Goal: Communication & Community: Ask a question

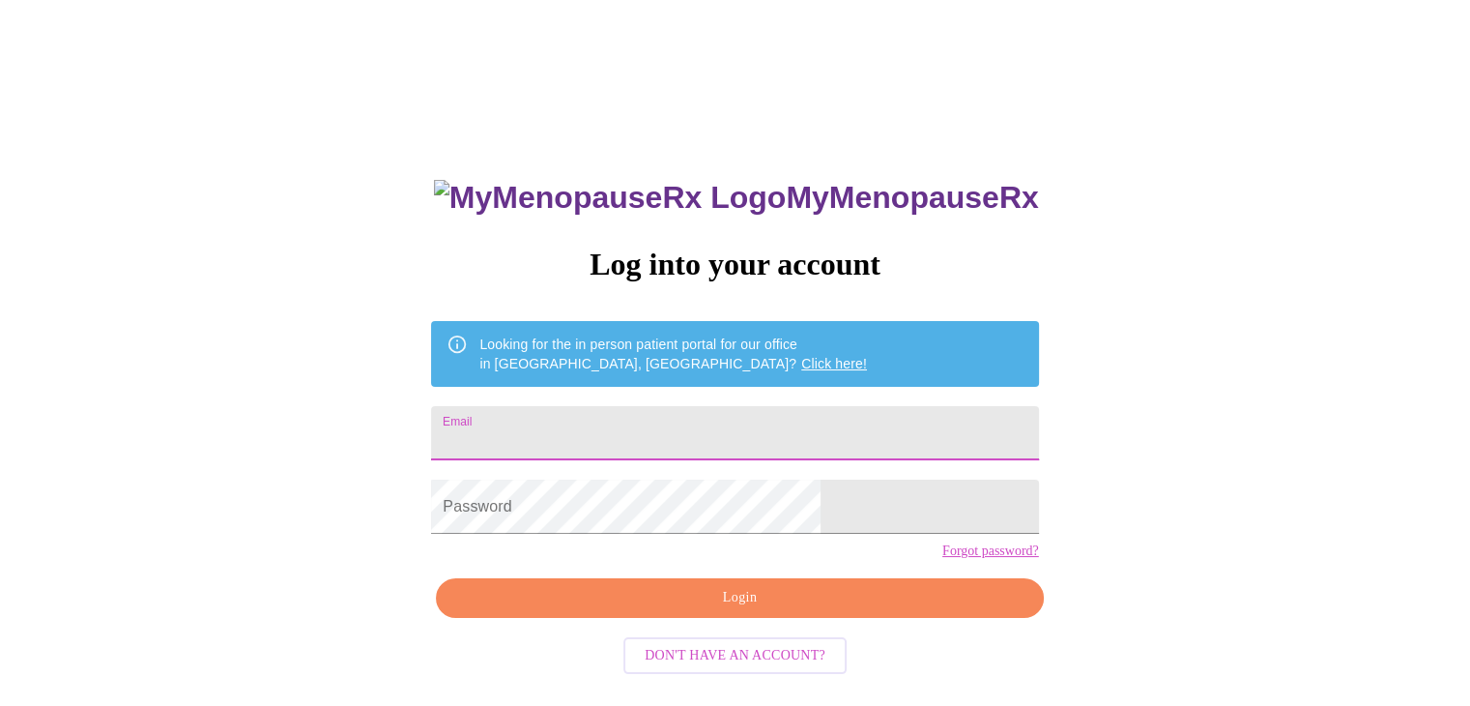
click at [648, 422] on input "Email" at bounding box center [734, 433] width 607 height 54
type input "[EMAIL_ADDRESS][DOMAIN_NAME]"
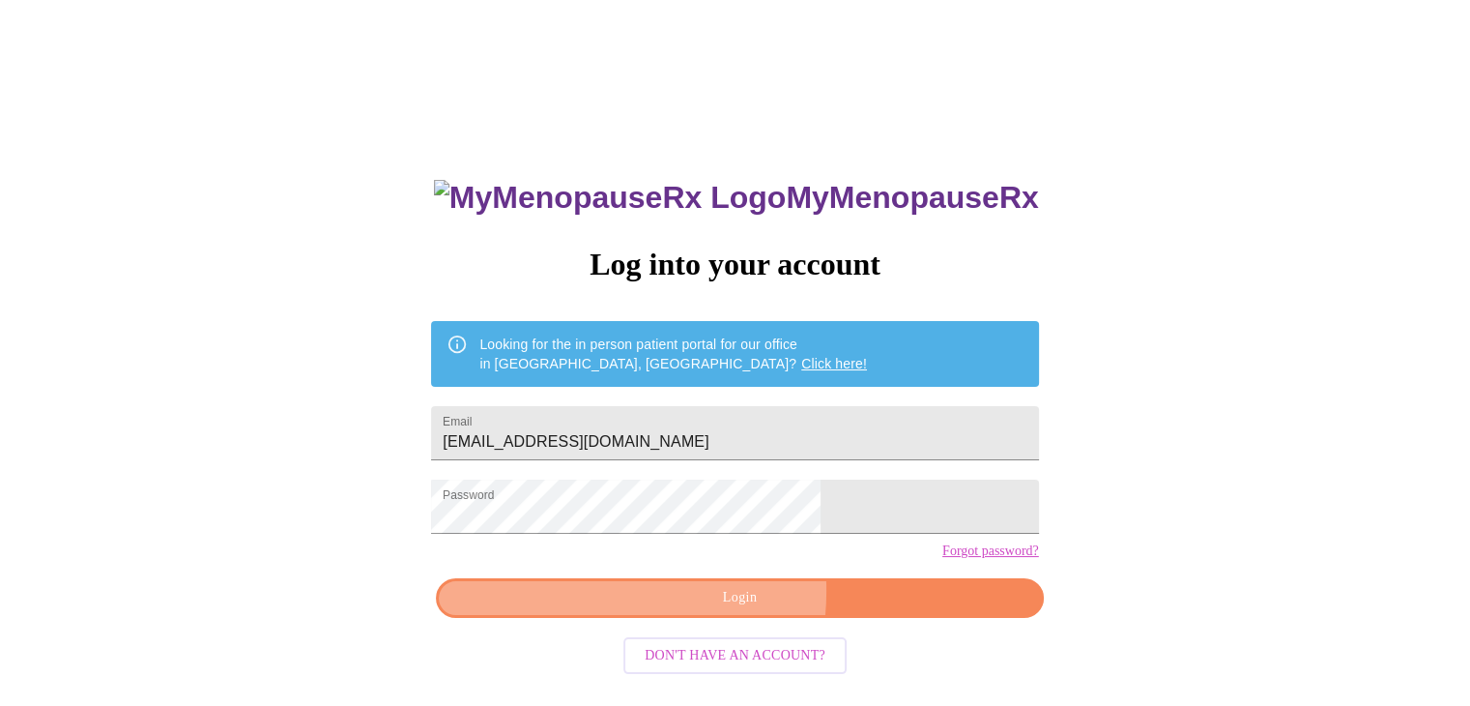
click at [657, 610] on span "Login" at bounding box center [739, 598] width 563 height 24
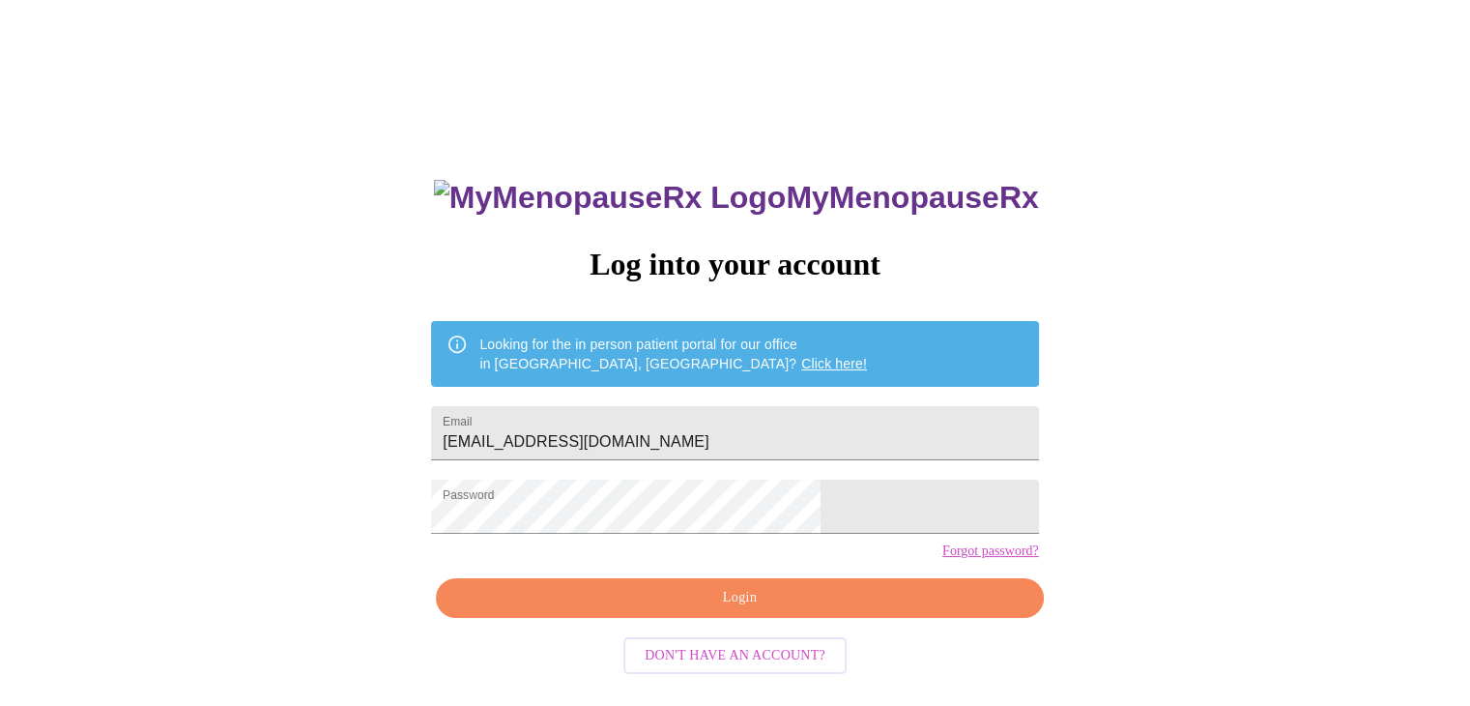
scroll to position [19, 0]
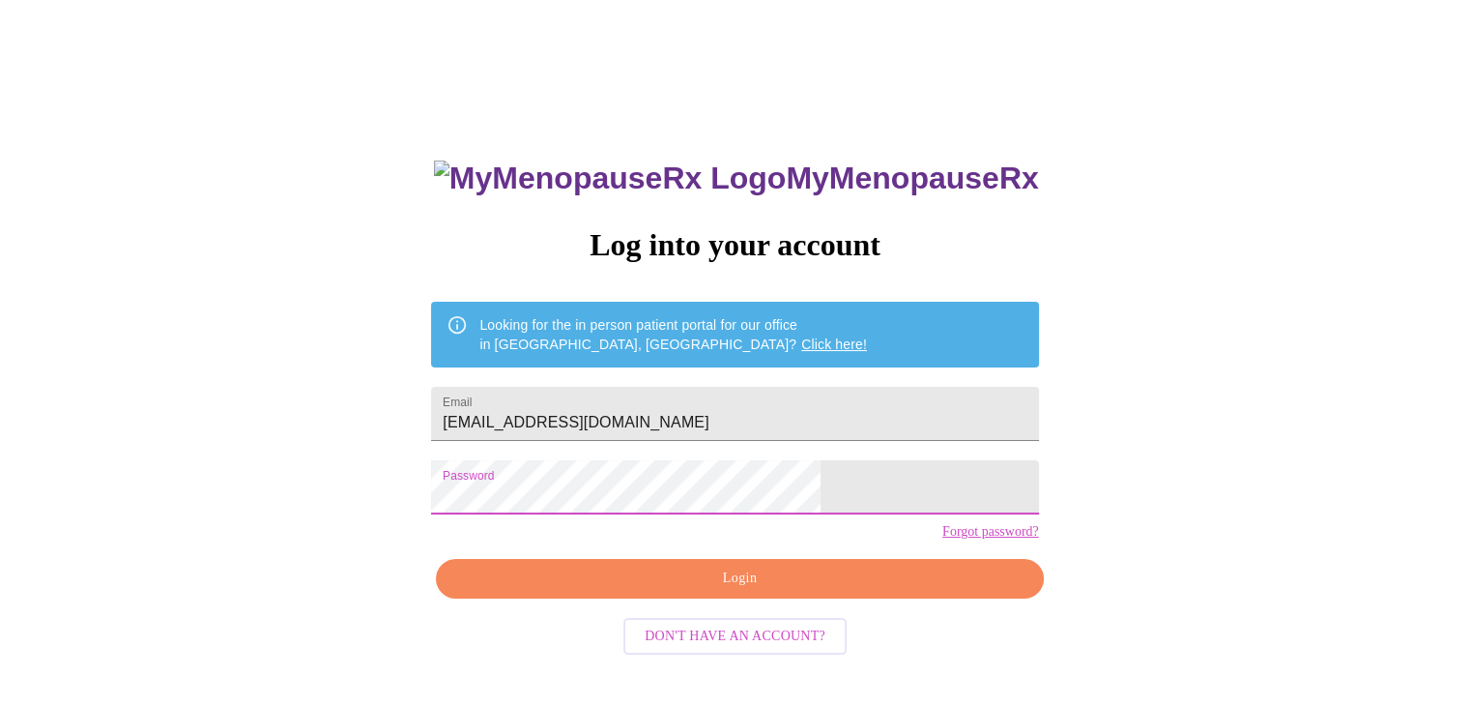
click at [469, 509] on div "MyMenopauseRx Log into your account Looking for the in person patient portal fo…" at bounding box center [735, 411] width 1455 height 847
click at [597, 536] on div "MyMenopauseRx Log into your account Looking for the in person patient portal fo…" at bounding box center [735, 483] width 646 height 706
drag, startPoint x: 597, startPoint y: 536, endPoint x: 446, endPoint y: 536, distance: 151.8
click at [446, 536] on div "MyMenopauseRx Log into your account Looking for the in person patient portal fo…" at bounding box center [735, 411] width 1455 height 847
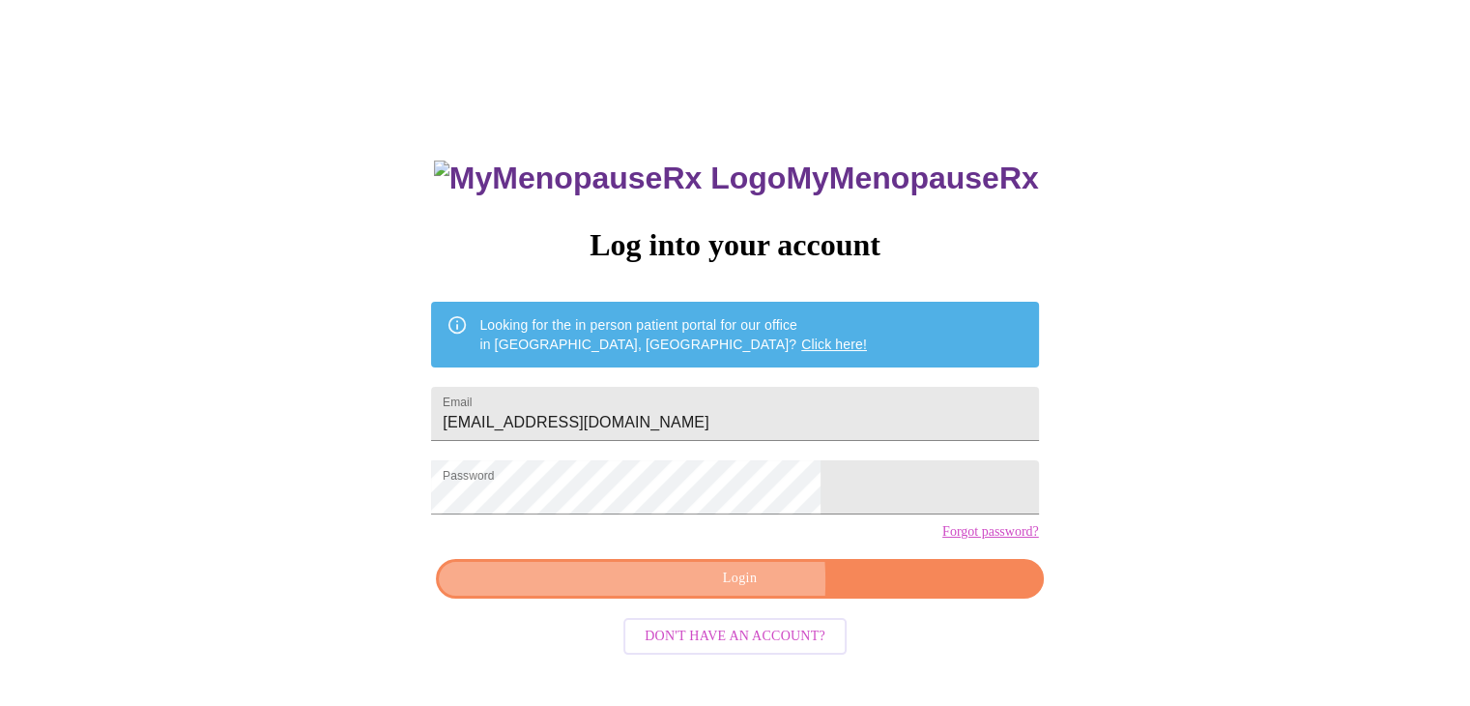
click at [646, 591] on span "Login" at bounding box center [739, 579] width 563 height 24
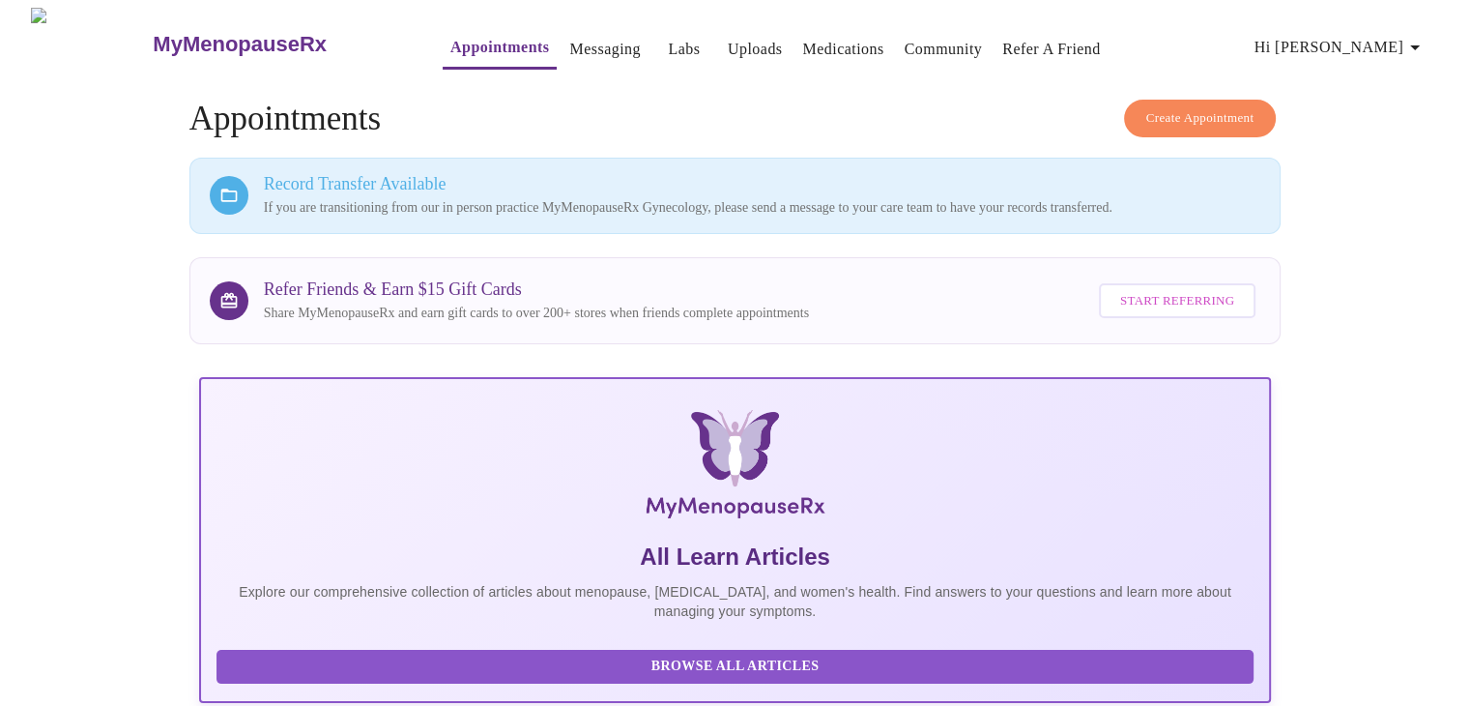
click at [416, 175] on h3 "Record Transfer Available" at bounding box center [763, 184] width 998 height 20
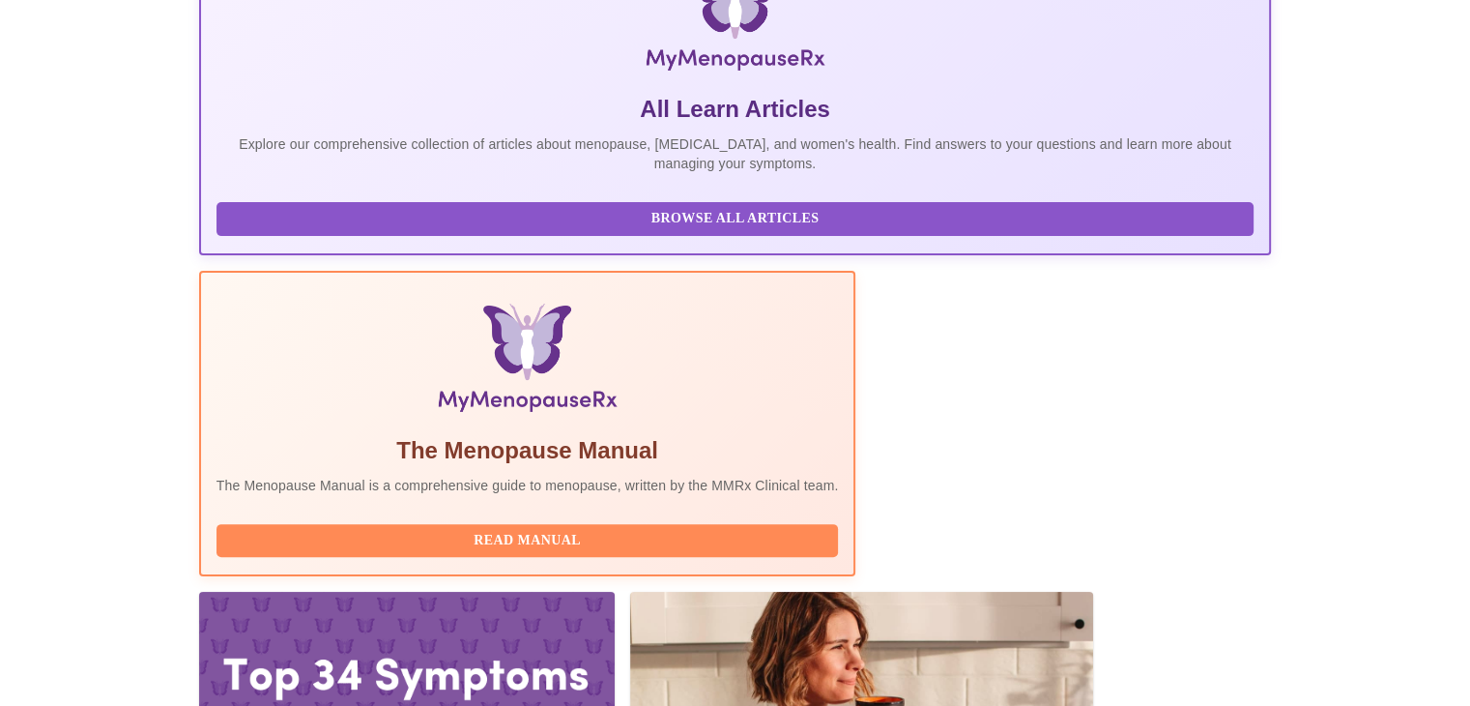
scroll to position [449, 0]
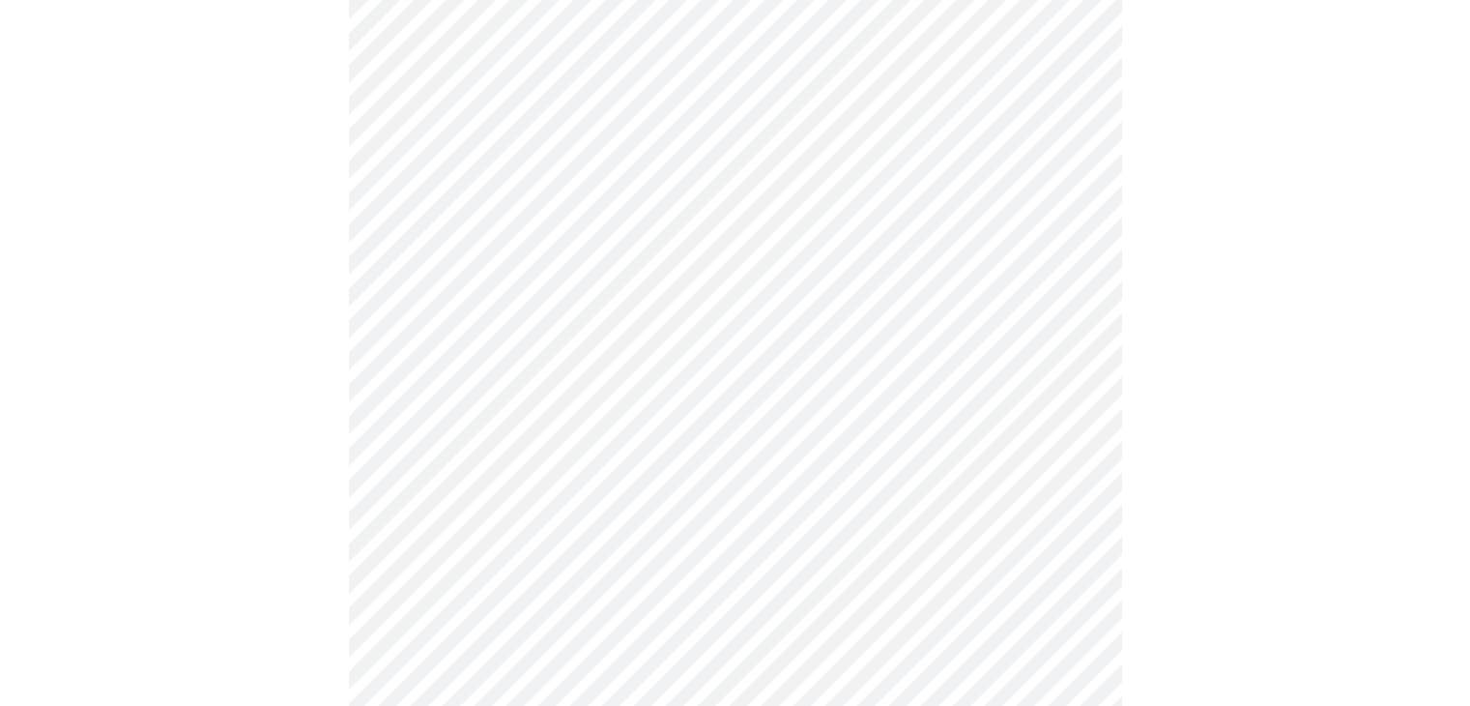
scroll to position [387, 0]
click at [552, 285] on body "MyMenopauseRx Appointments Messaging Labs Uploads Medications Community Refer a…" at bounding box center [742, 362] width 1469 height 1482
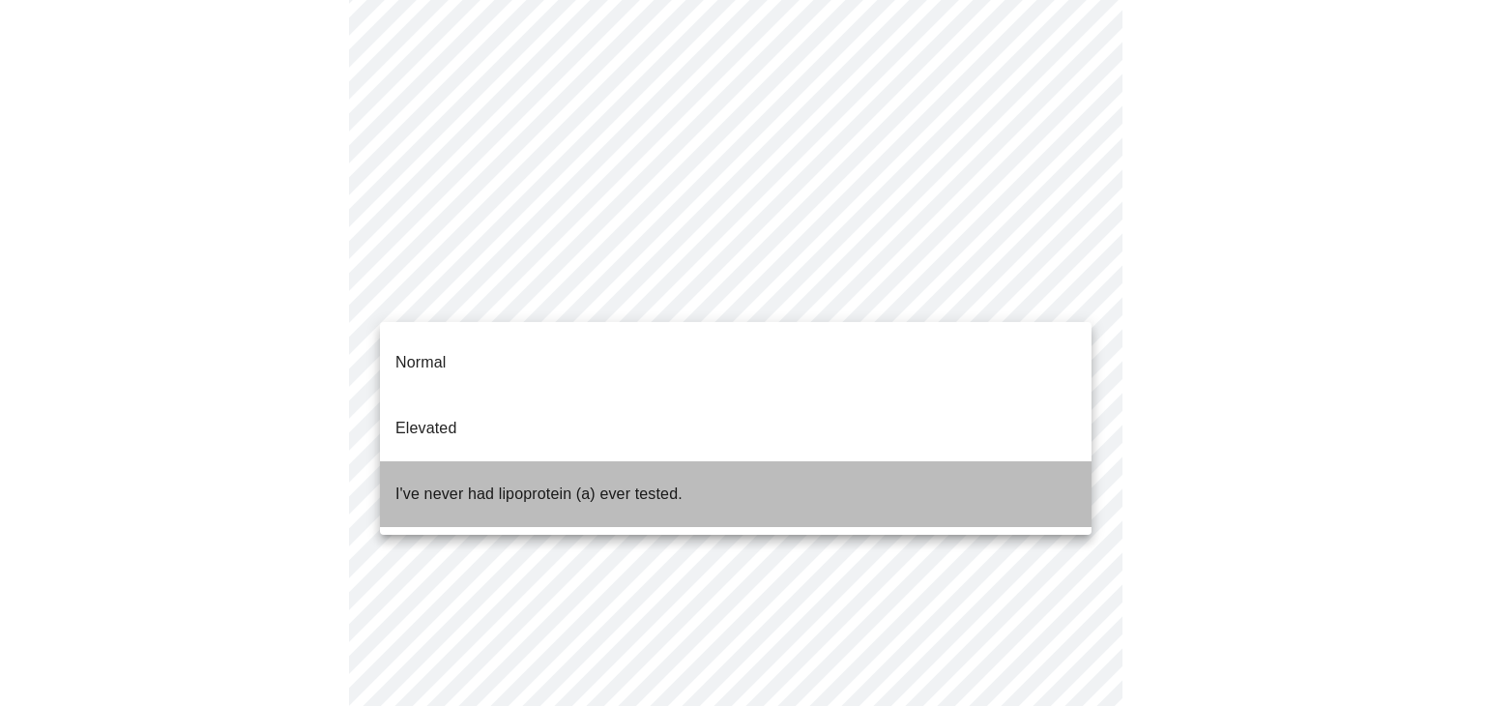
click at [494, 482] on p "I've never had lipoprotein (a) ever tested." at bounding box center [538, 493] width 287 height 23
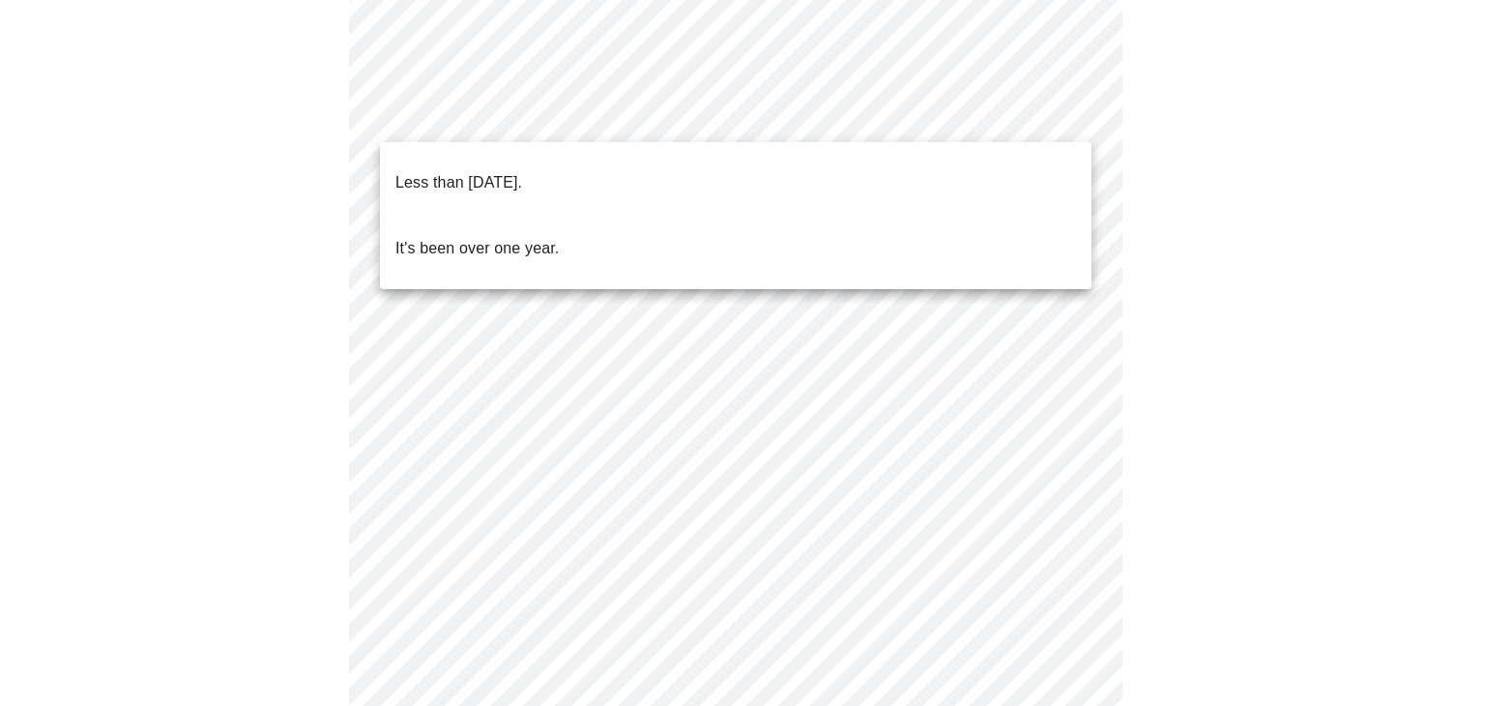
click at [603, 104] on body "MyMenopauseRx Appointments Messaging Labs Uploads Medications Community Refer a…" at bounding box center [742, 356] width 1469 height 1470
click at [1350, 213] on div at bounding box center [742, 353] width 1485 height 706
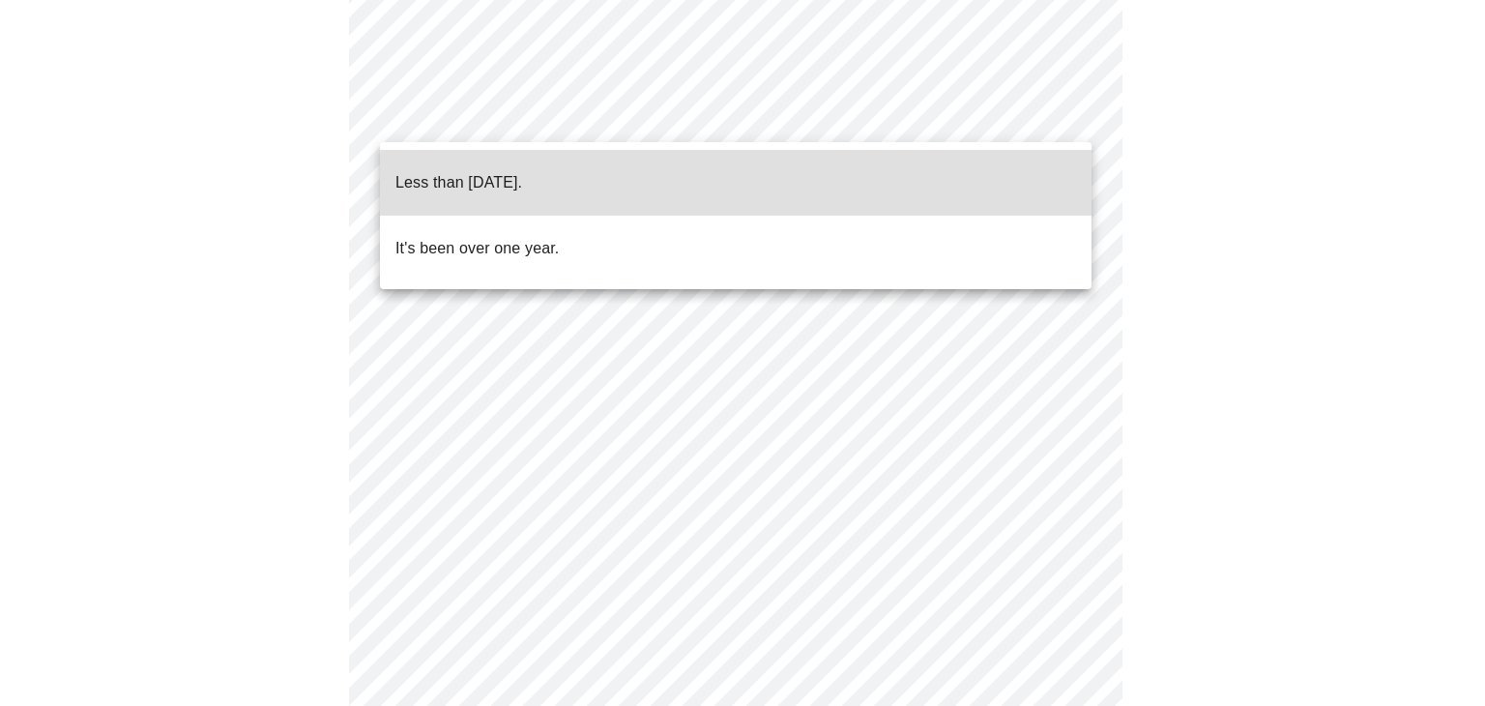
click at [1362, 130] on div at bounding box center [742, 353] width 1485 height 706
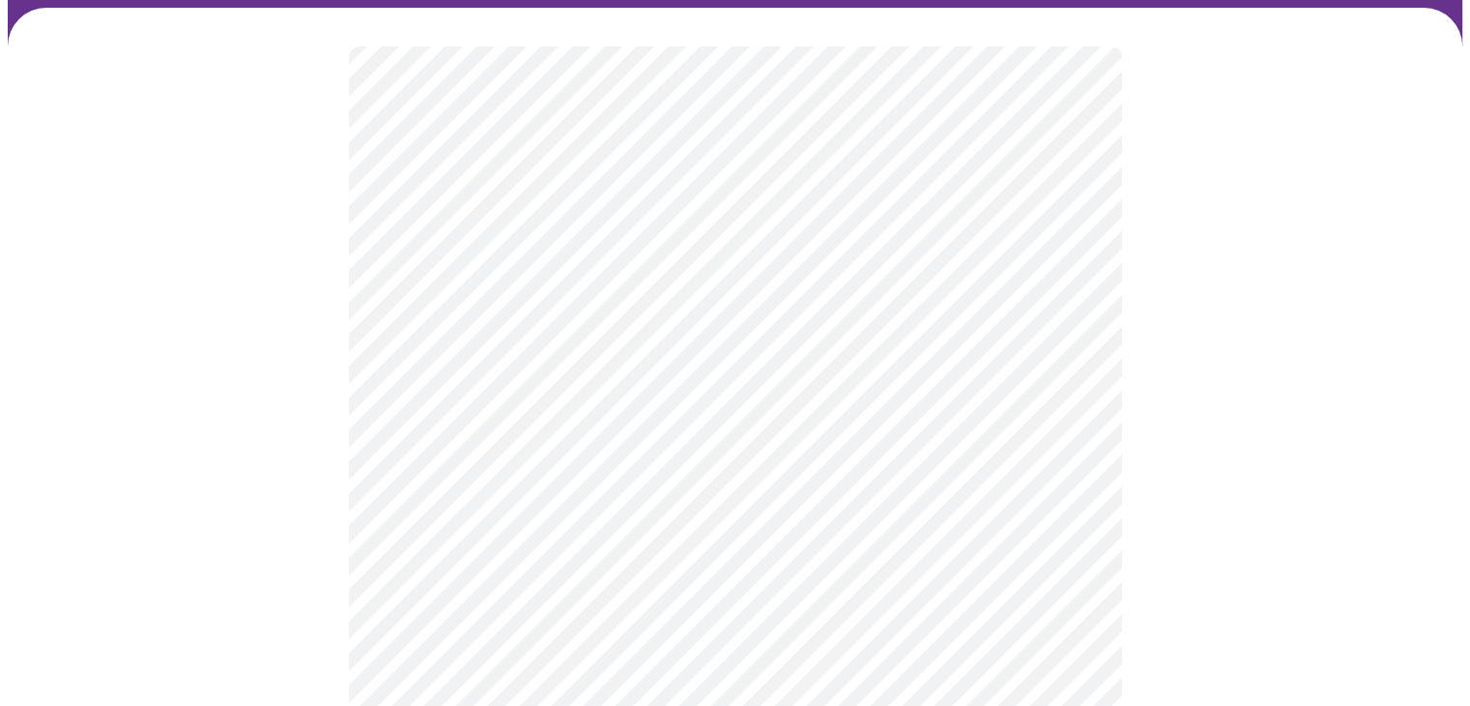
scroll to position [133, 0]
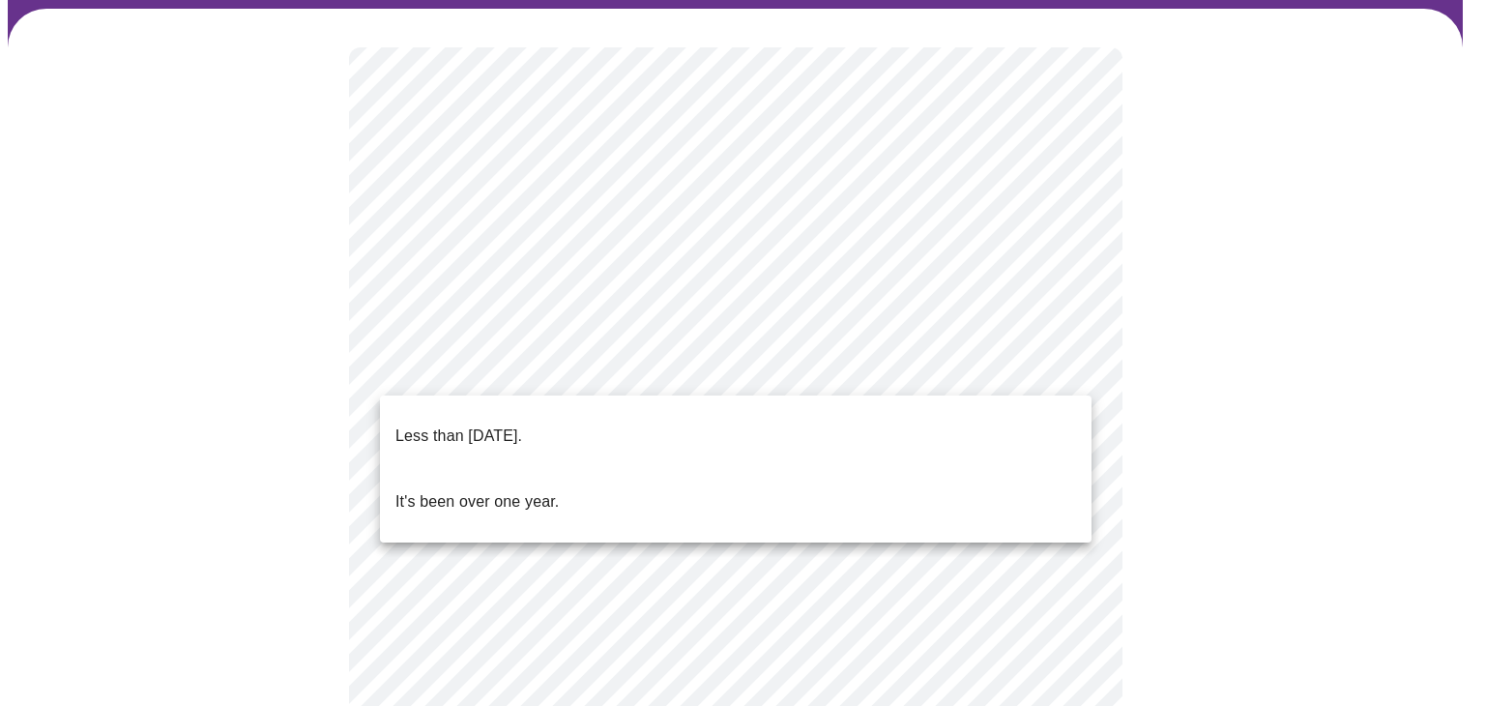
click at [776, 369] on body "MyMenopauseRx Appointments Messaging Labs Uploads Medications Community Refer a…" at bounding box center [742, 609] width 1469 height 1470
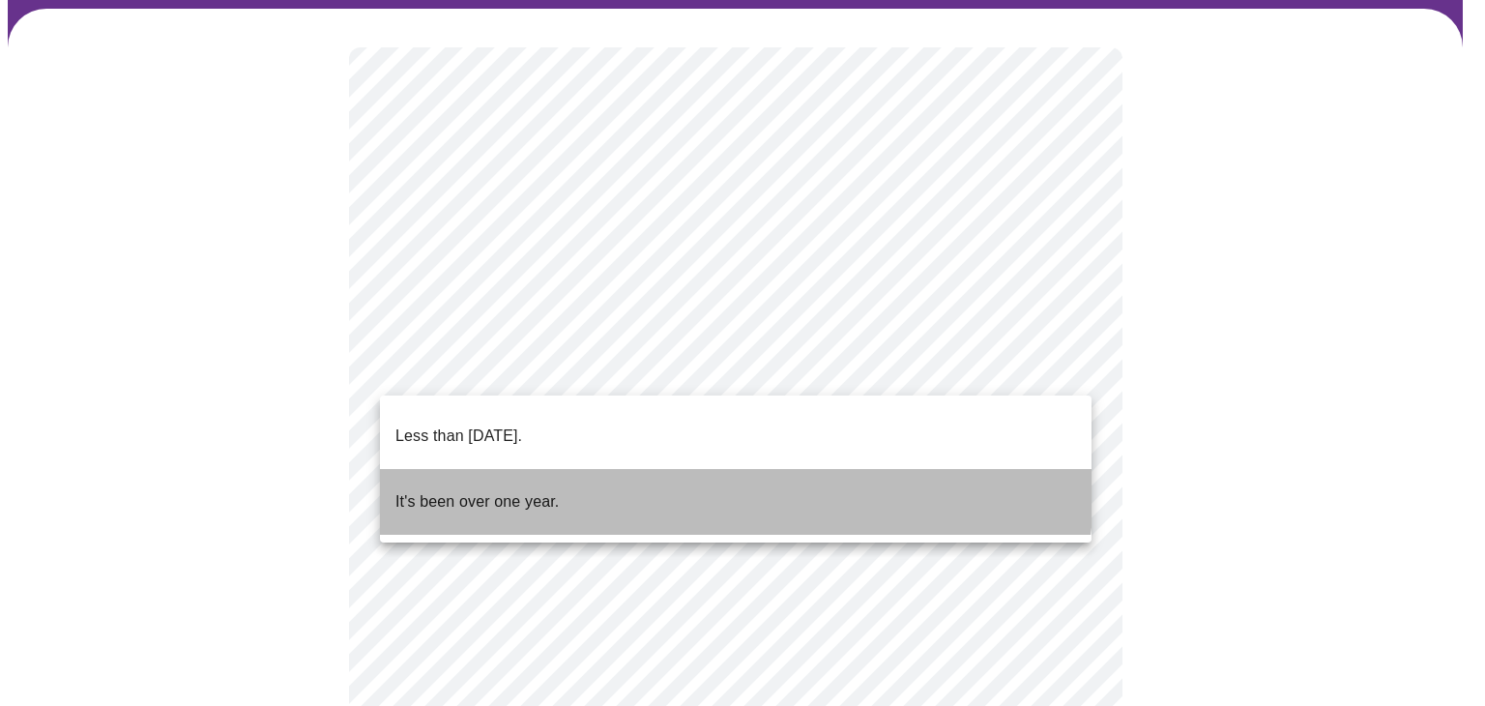
click at [681, 472] on li "It's been over one year." at bounding box center [736, 502] width 712 height 66
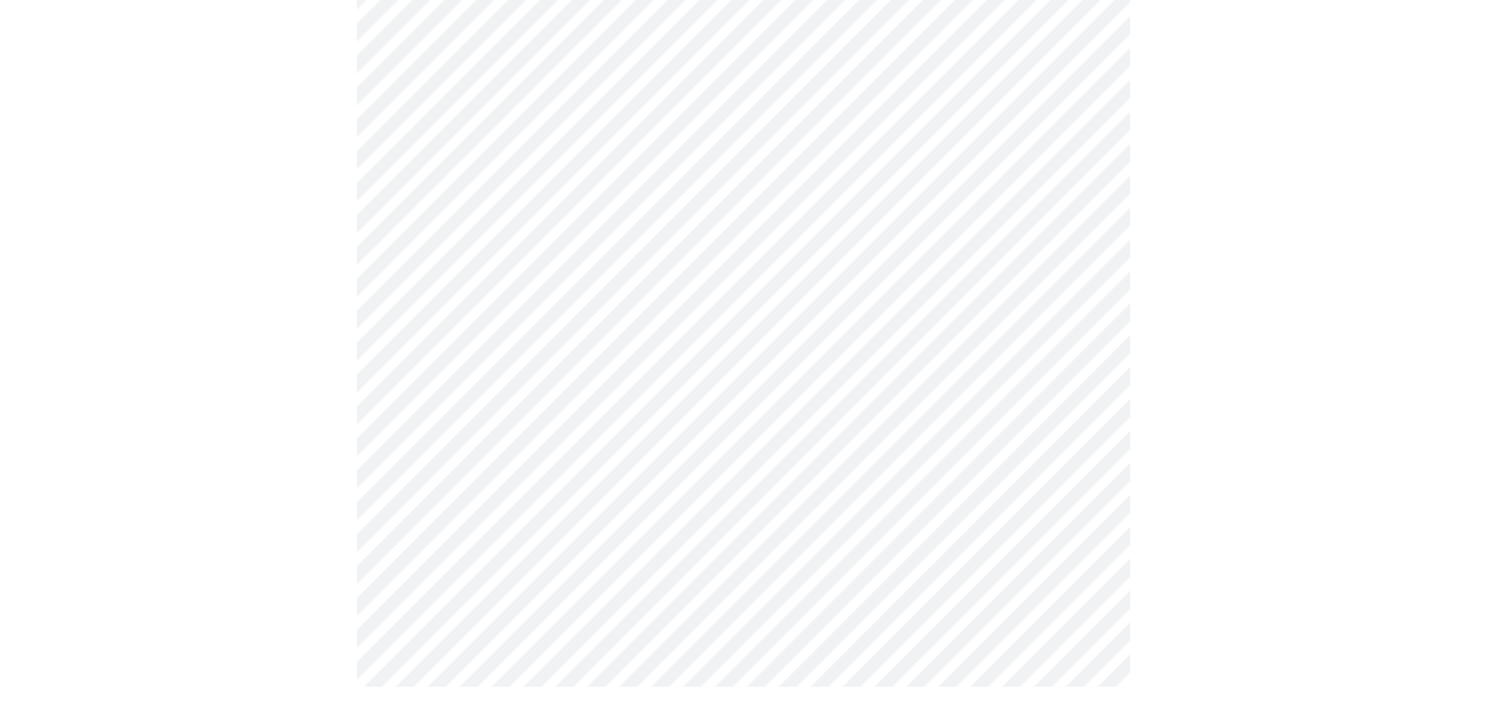
scroll to position [0, 0]
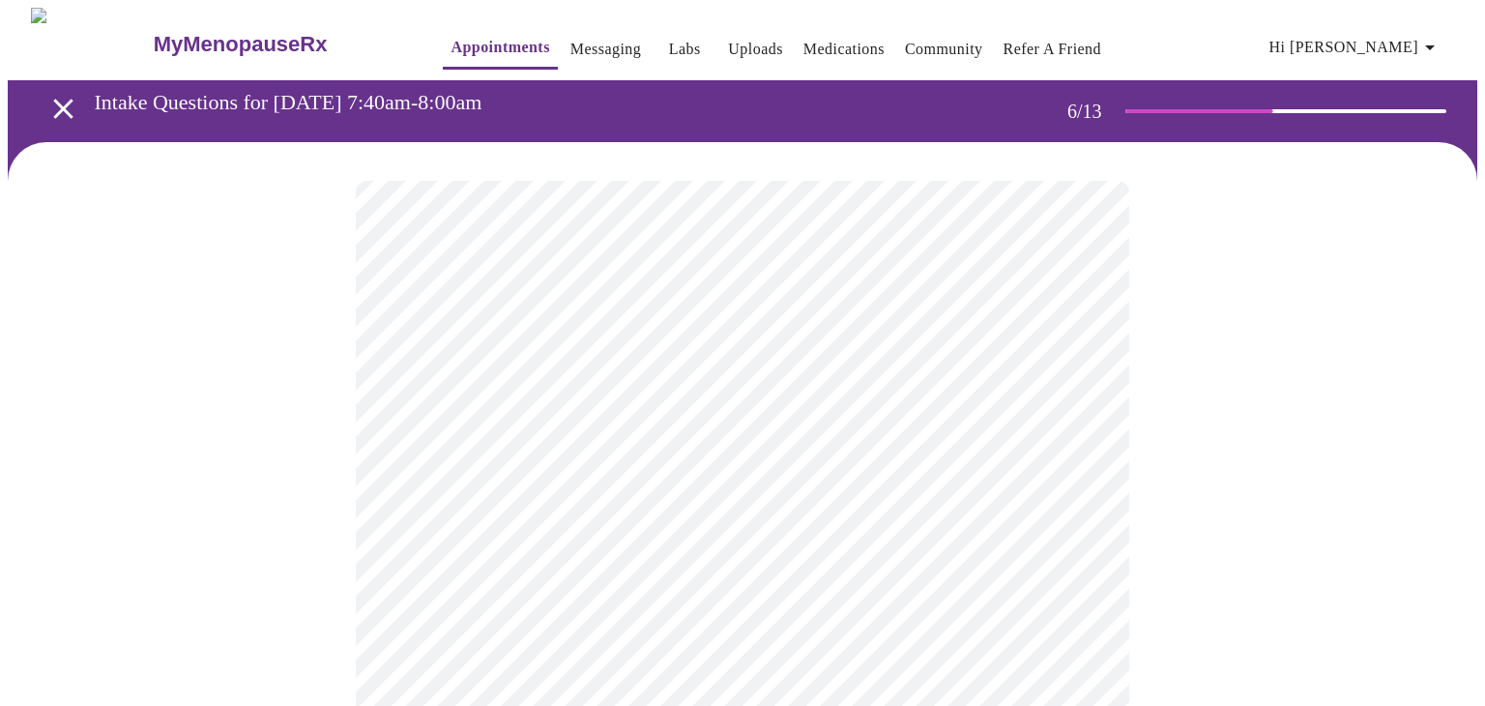
click at [596, 550] on body "MyMenopauseRx Appointments Messaging Labs Uploads Medications Community Refer a…" at bounding box center [742, 524] width 1469 height 1032
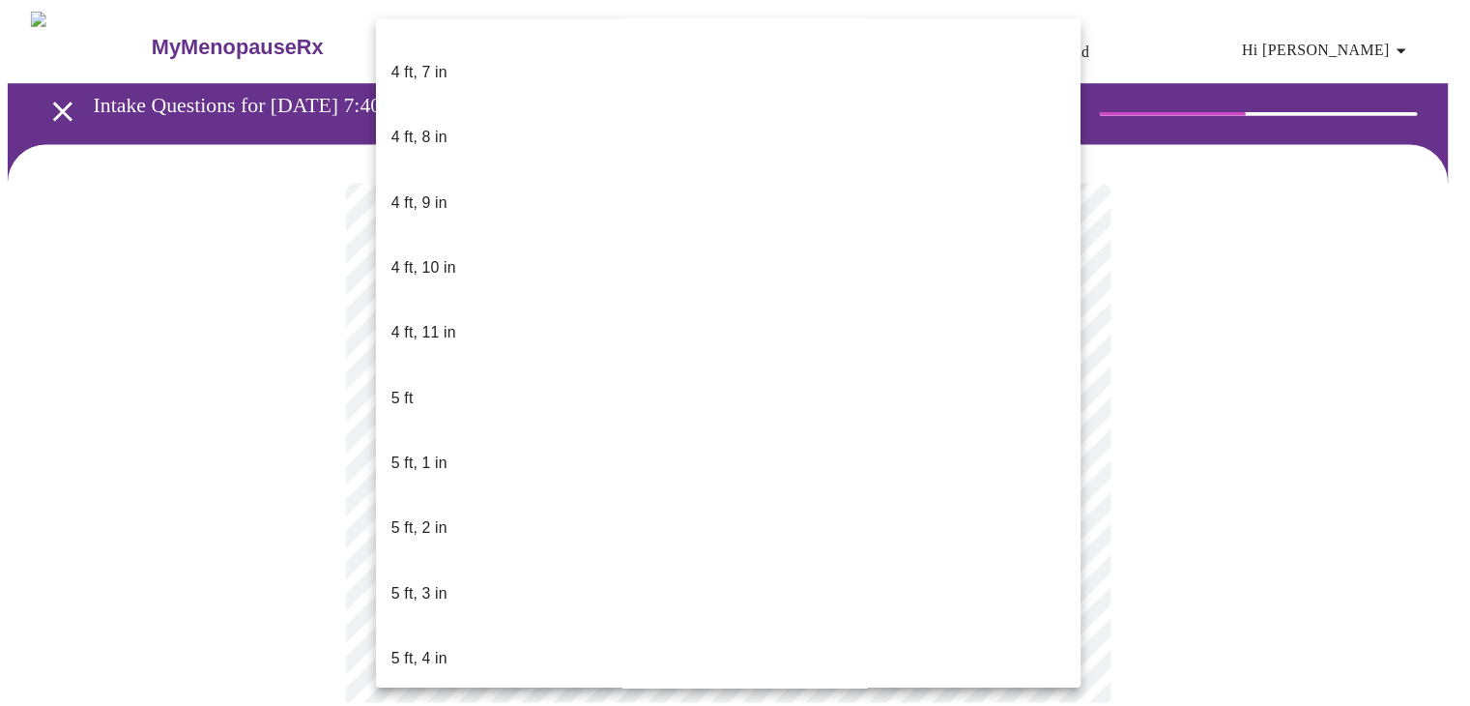
scroll to position [1235, 0]
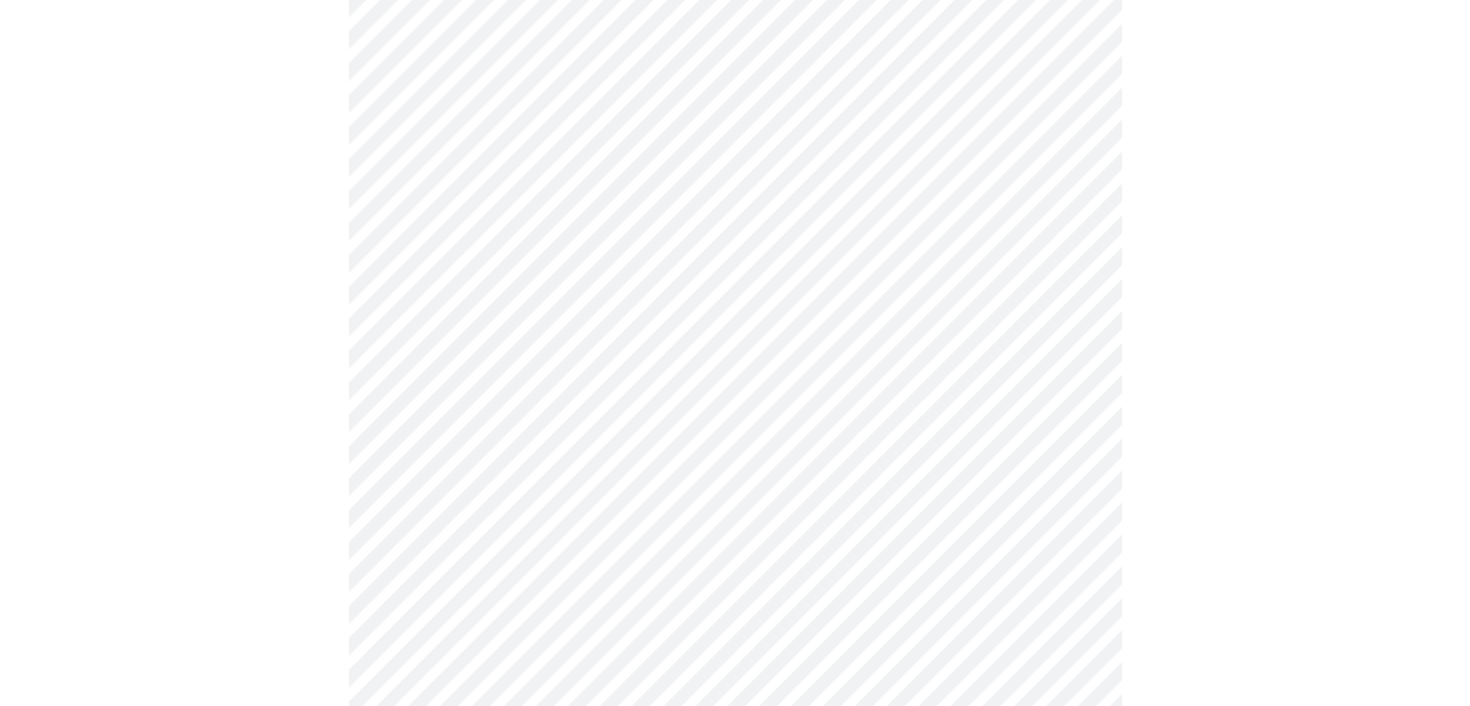
scroll to position [4982, 0]
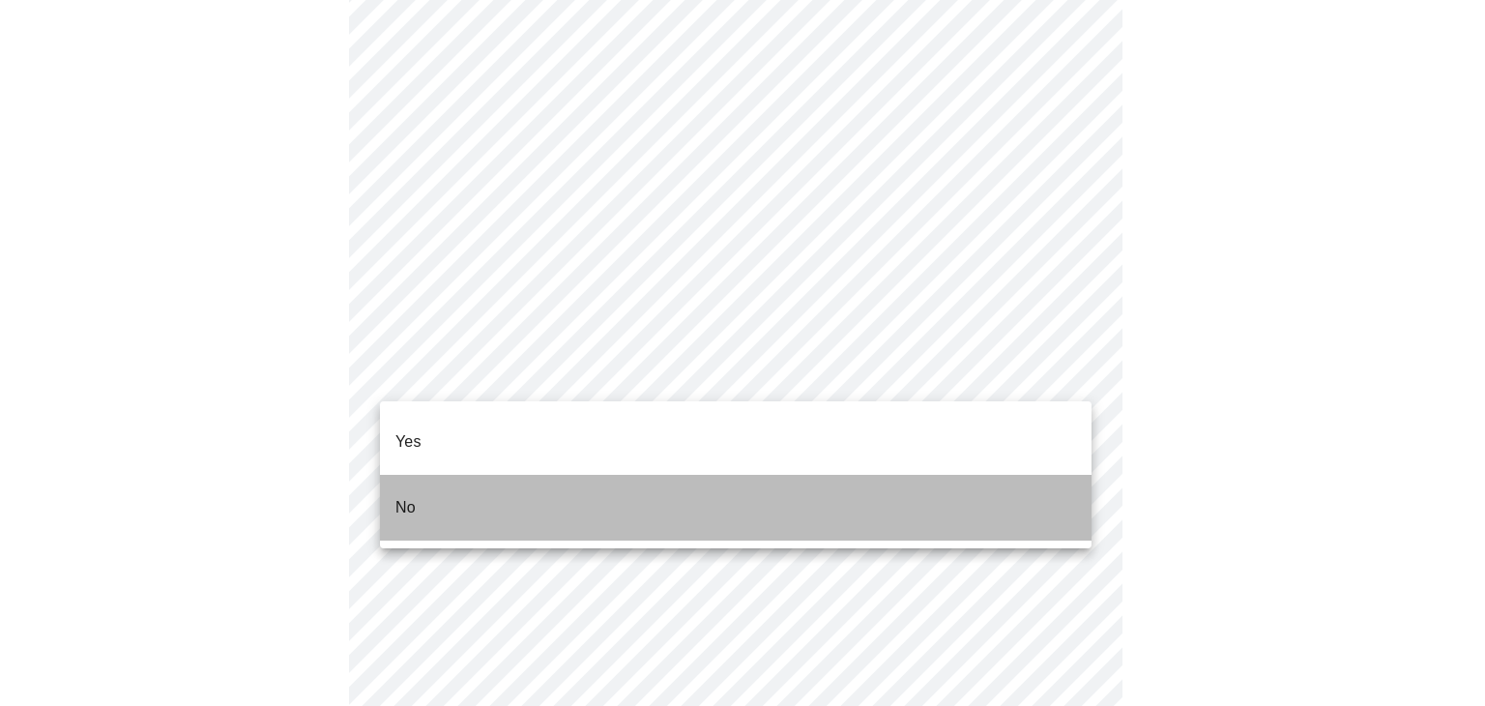
click at [886, 475] on li "No" at bounding box center [736, 508] width 712 height 66
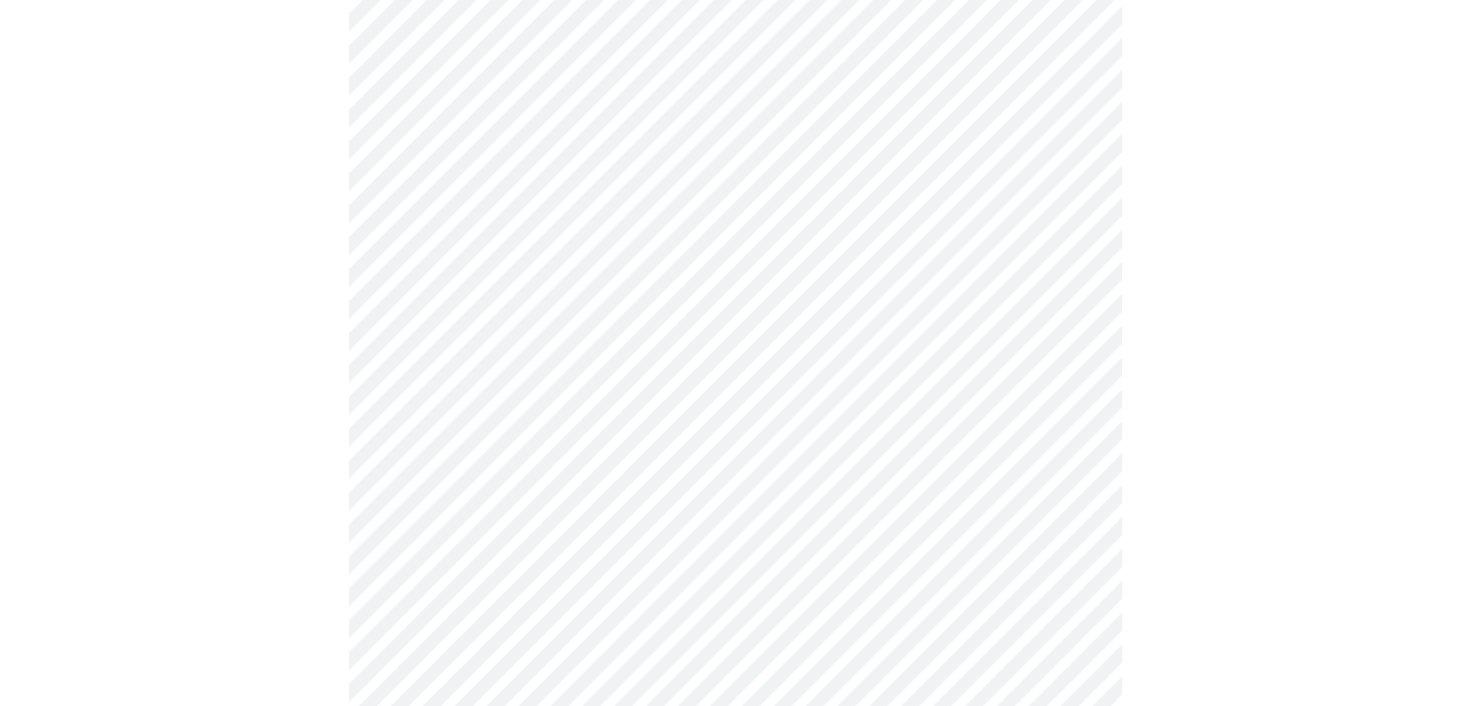
scroll to position [1108, 0]
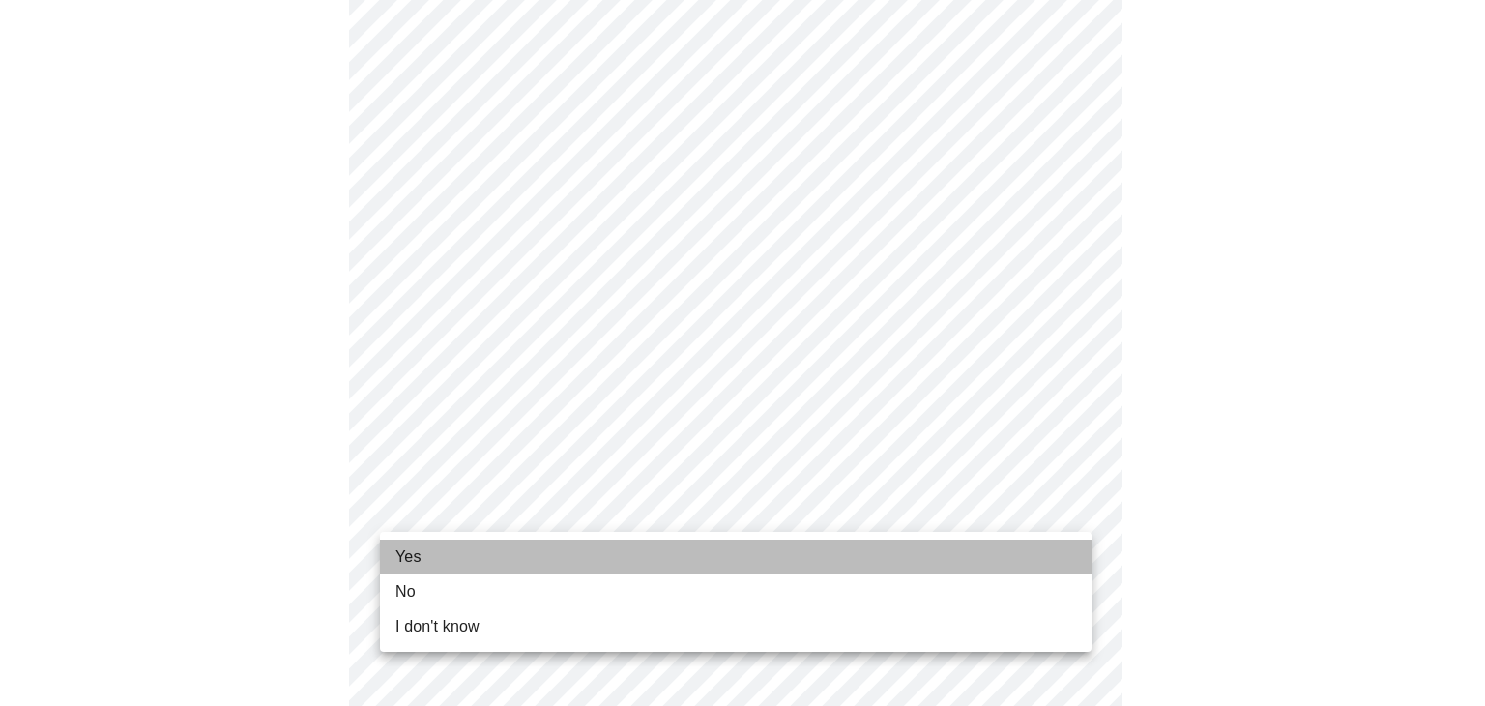
click at [825, 566] on li "Yes" at bounding box center [736, 556] width 712 height 35
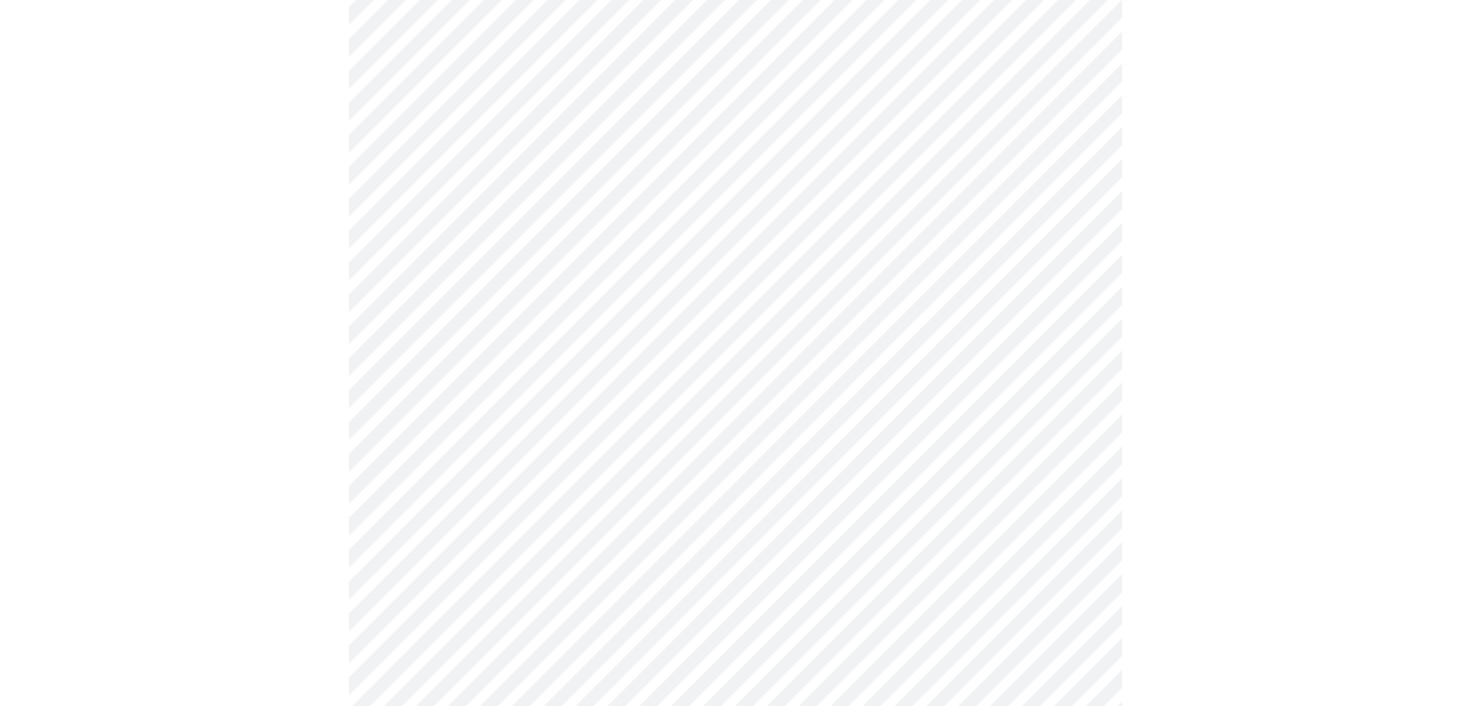
scroll to position [0, 0]
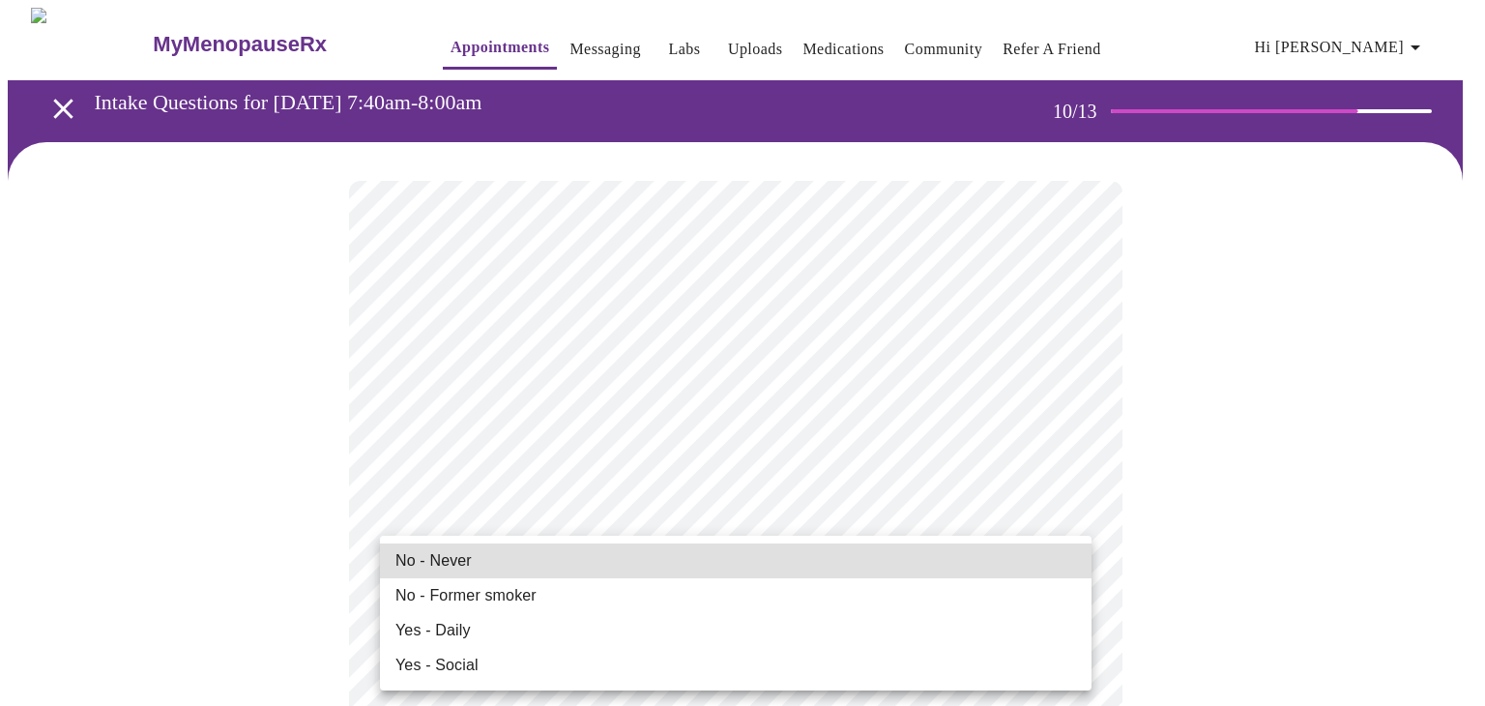
click at [646, 598] on li "No - Former smoker" at bounding box center [736, 595] width 712 height 35
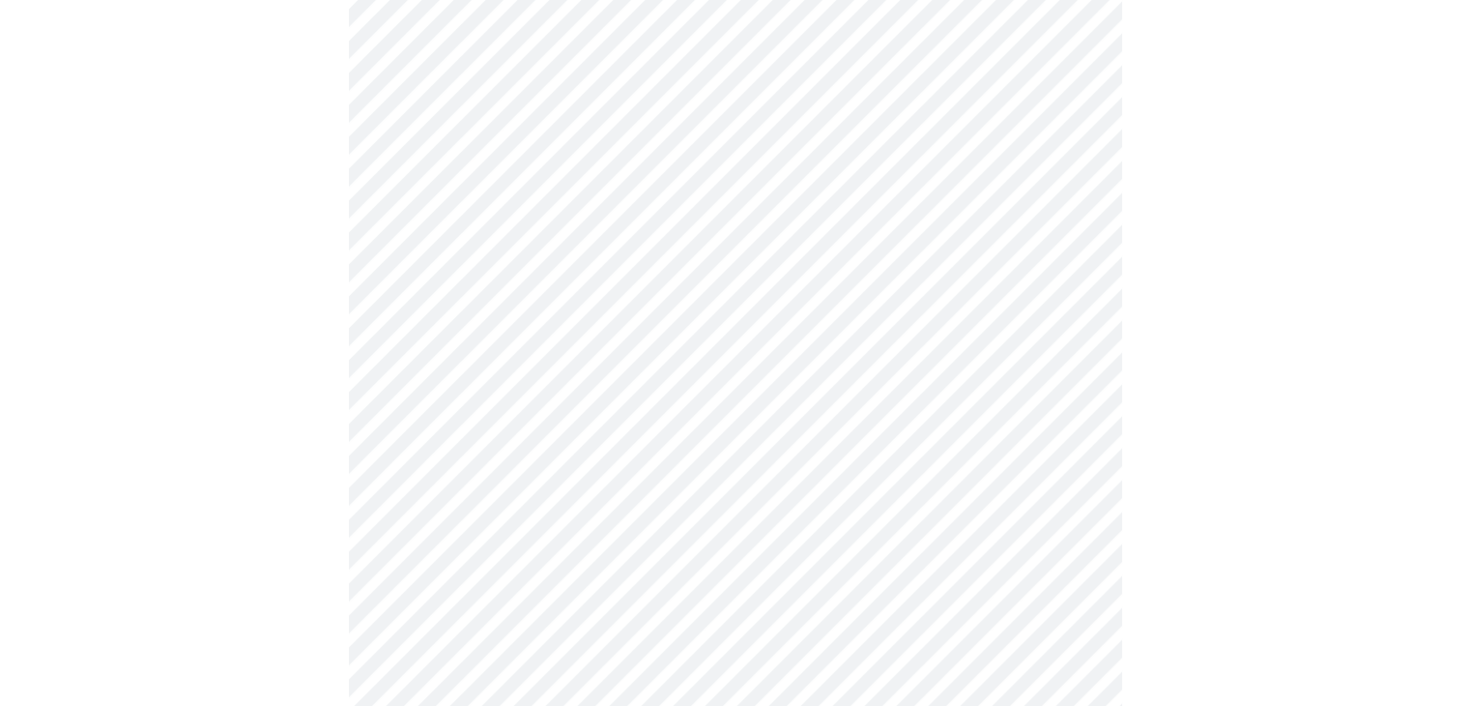
scroll to position [1579, 0]
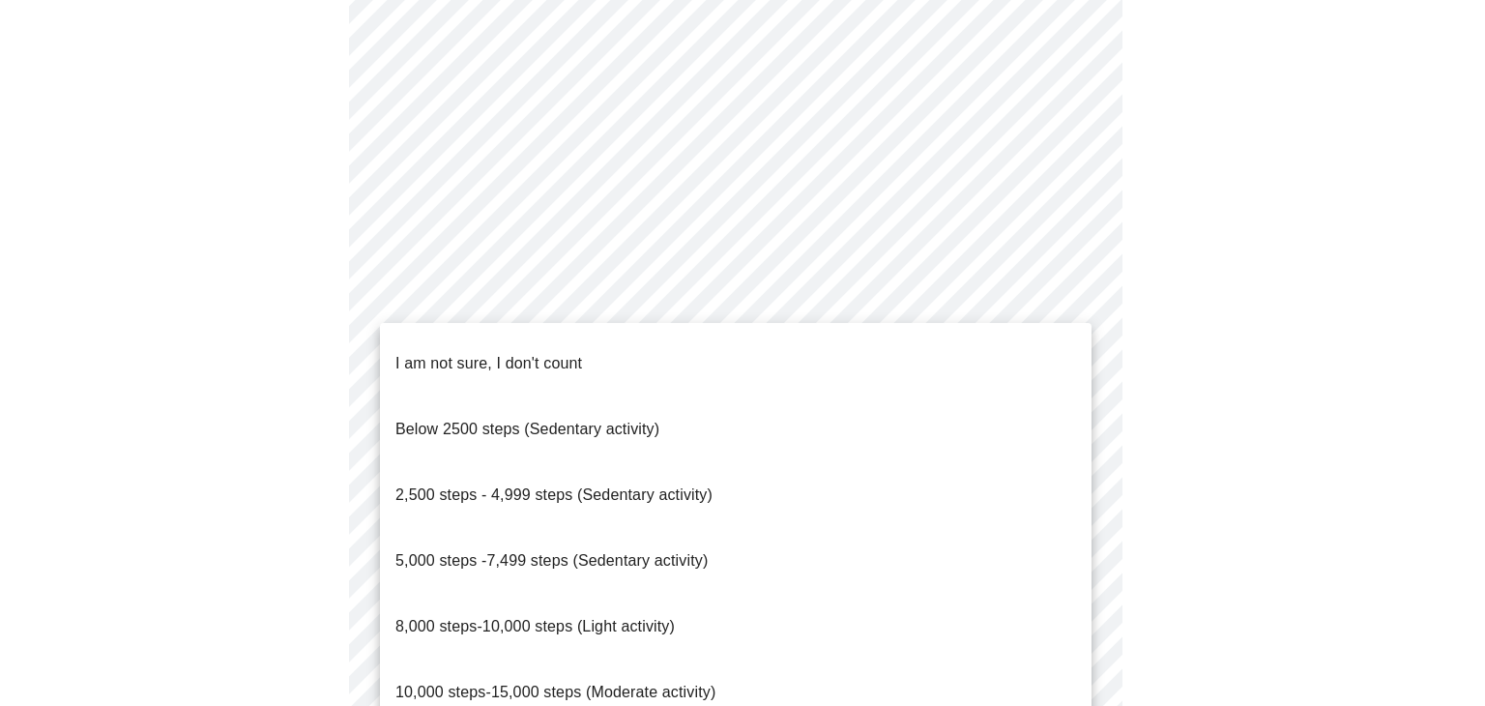
click at [867, 396] on li "Below 2500 steps (Sedentary activity)" at bounding box center [736, 429] width 712 height 66
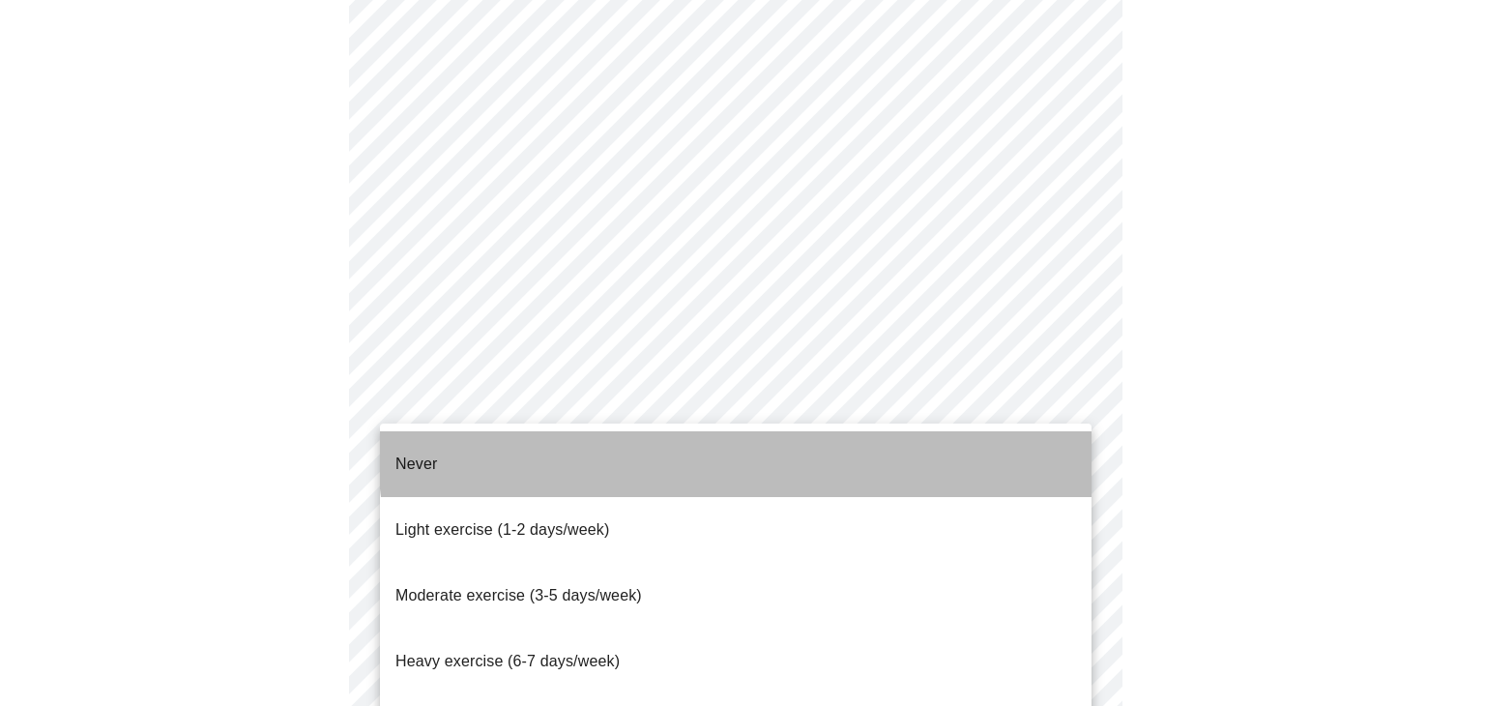
click at [774, 450] on li "Never" at bounding box center [736, 464] width 712 height 66
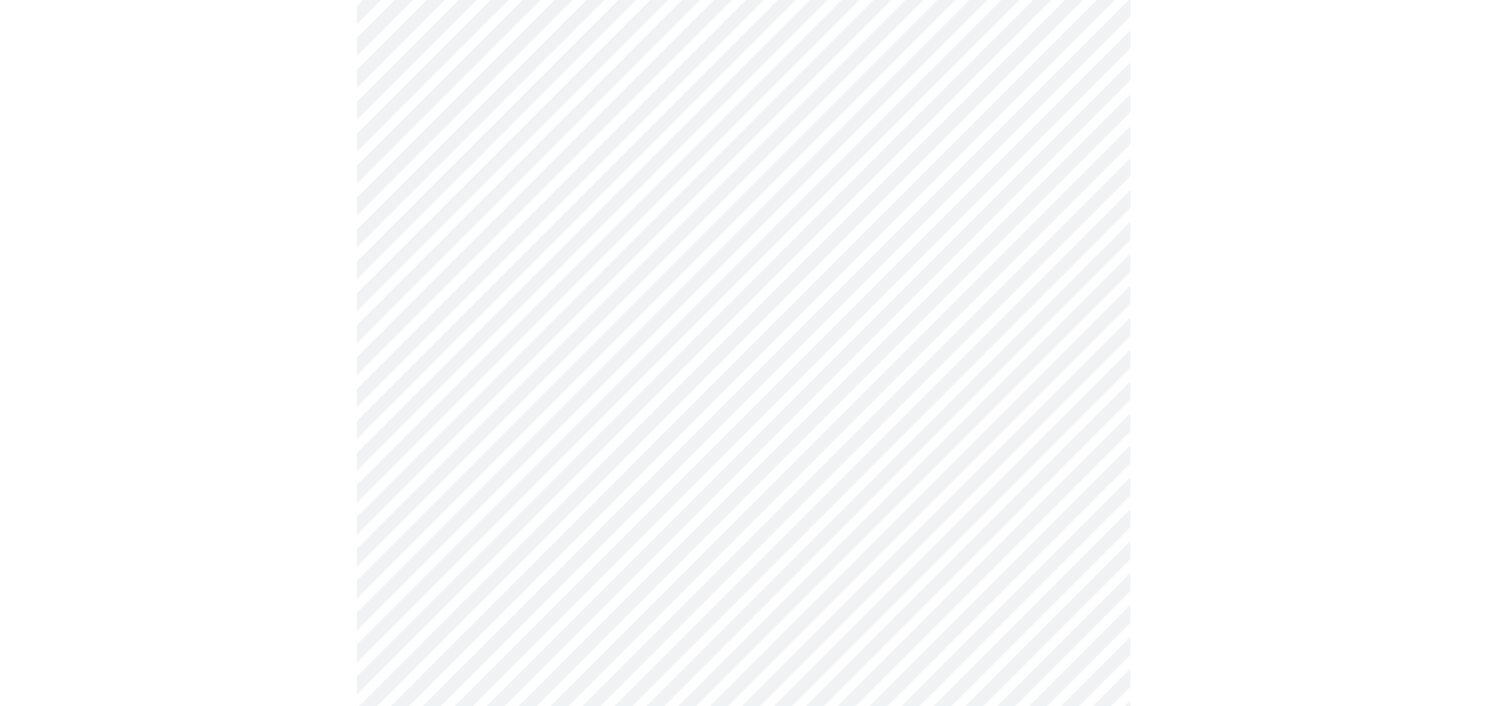
scroll to position [1800, 0]
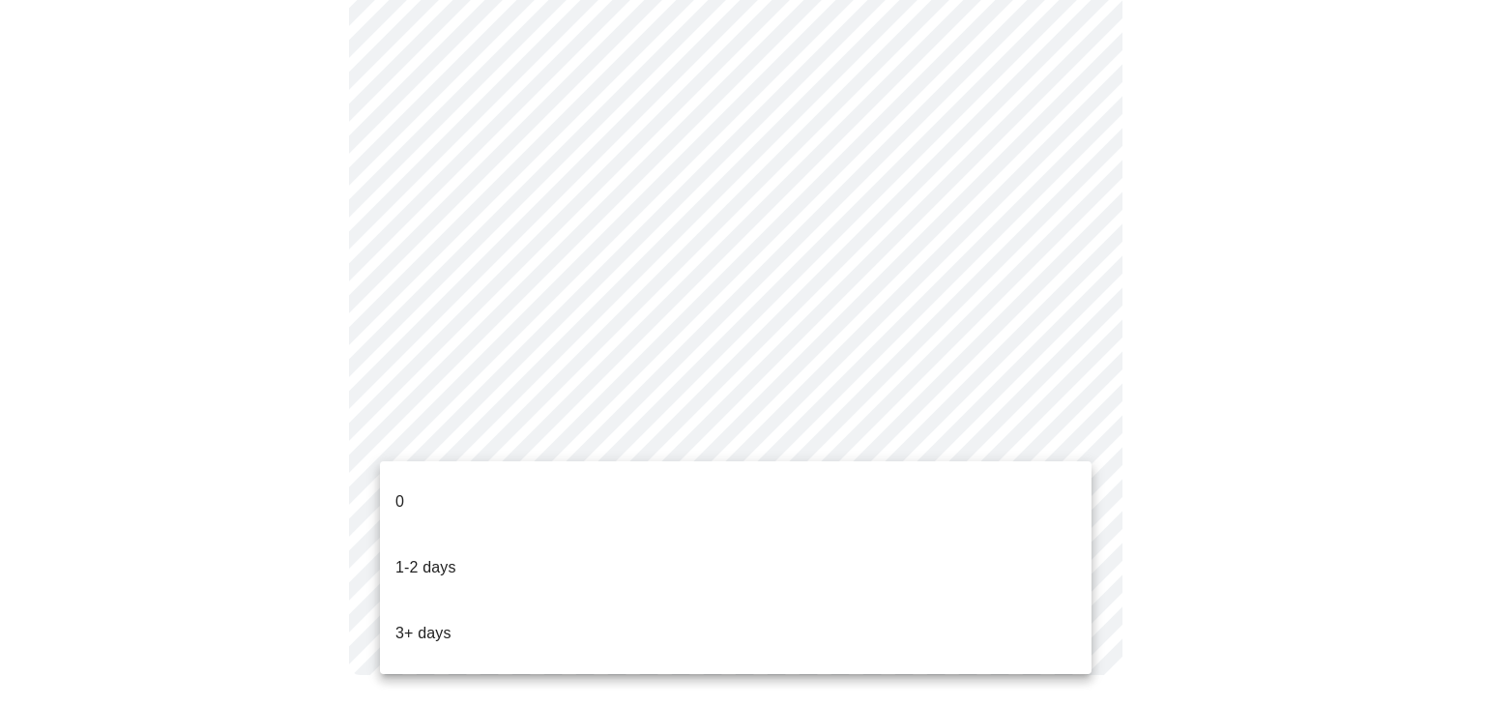
click at [863, 492] on li "0" at bounding box center [736, 502] width 712 height 66
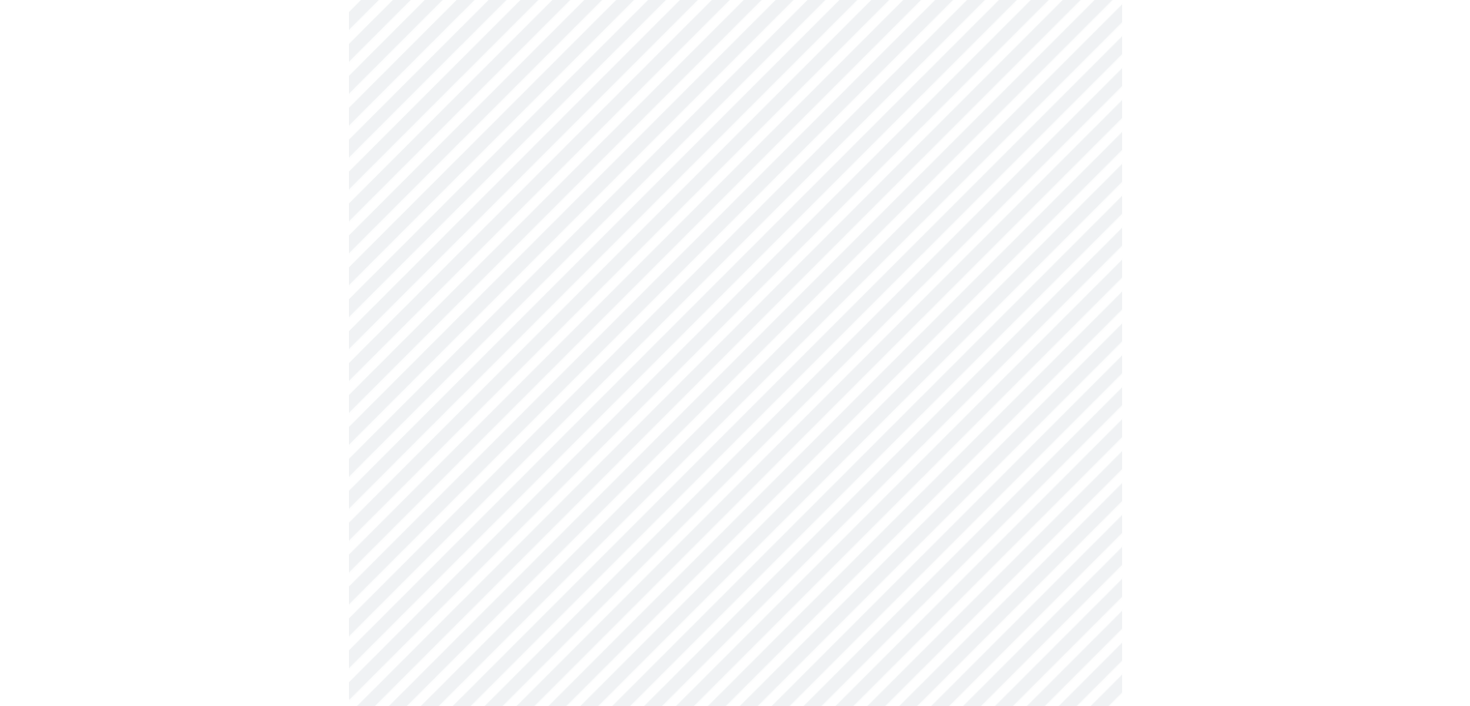
scroll to position [0, 0]
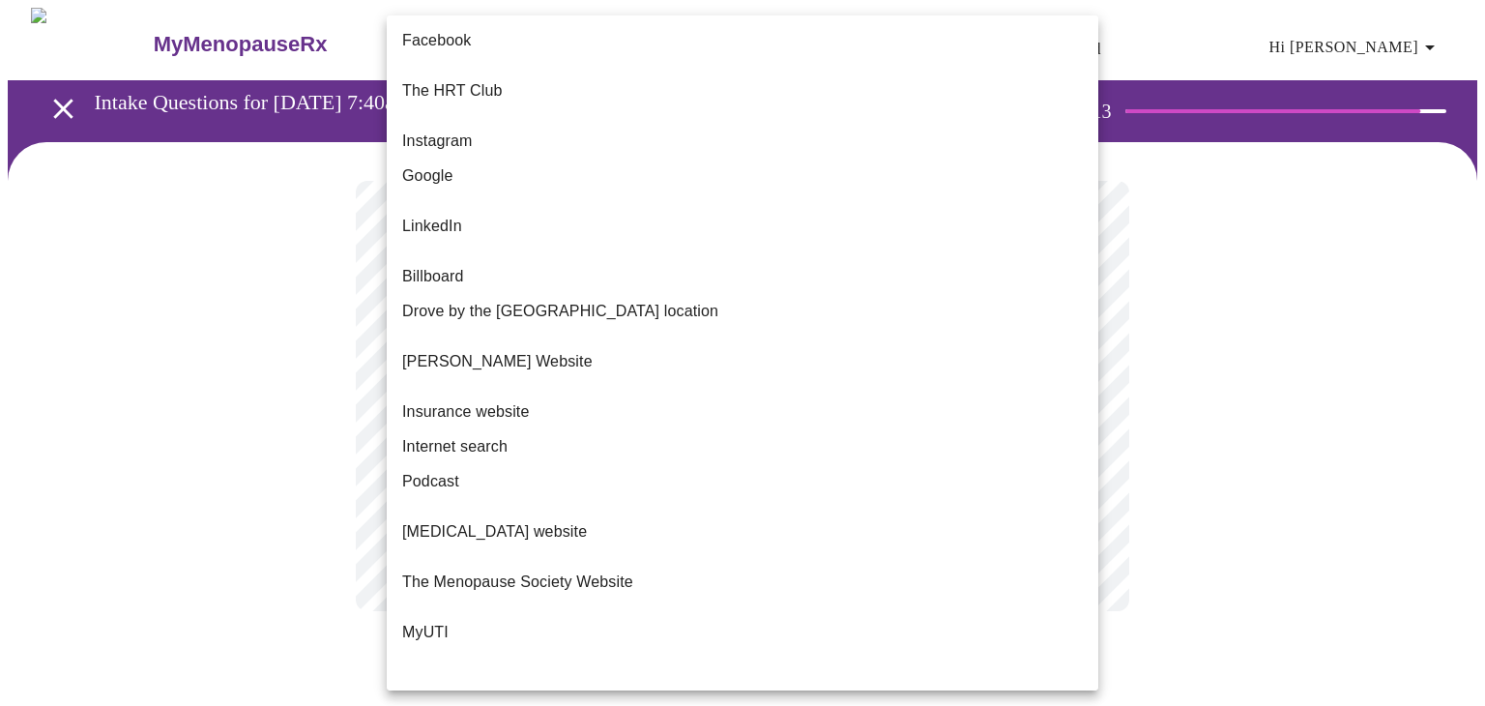
click at [883, 406] on body "MyMenopauseRx Appointments Messaging Labs Uploads Medications Community Refer a…" at bounding box center [742, 329] width 1469 height 642
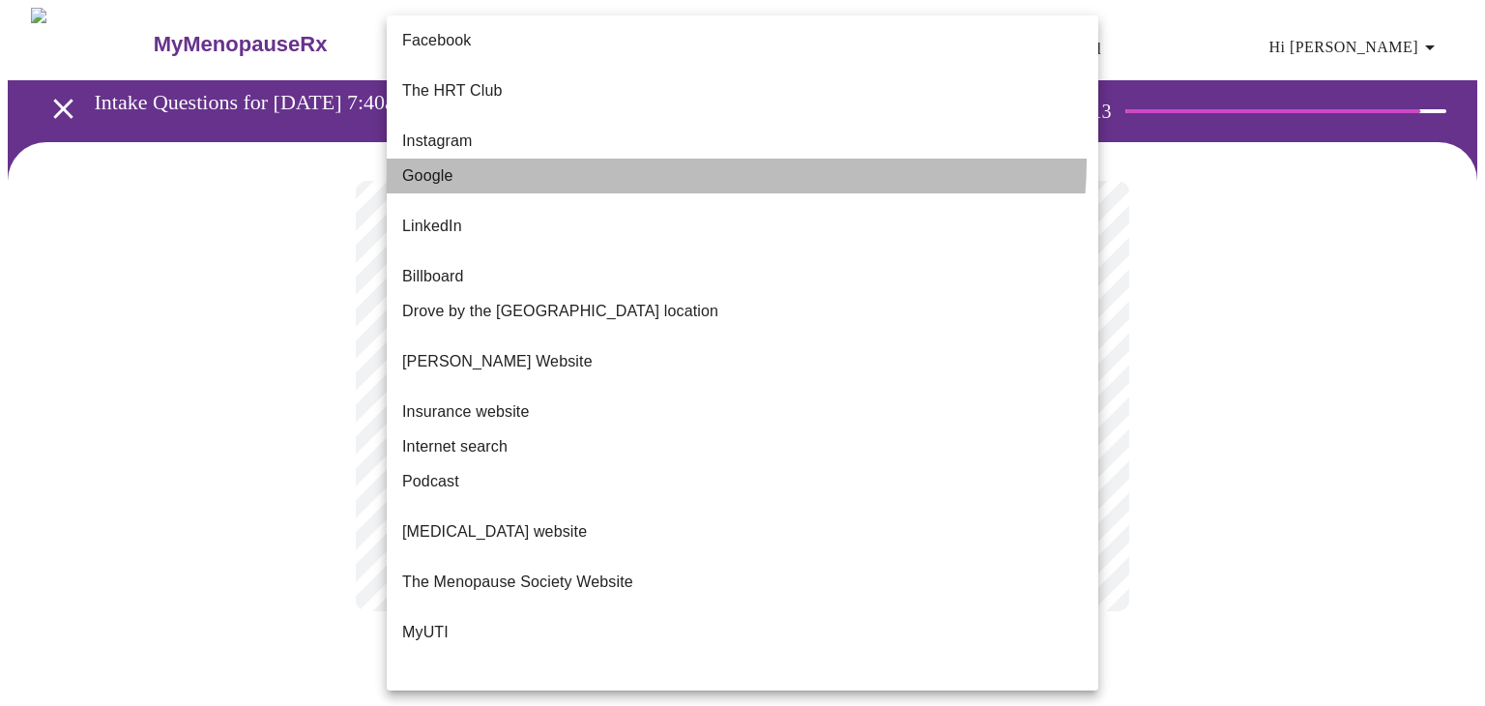
click at [704, 159] on li "Google" at bounding box center [743, 176] width 712 height 35
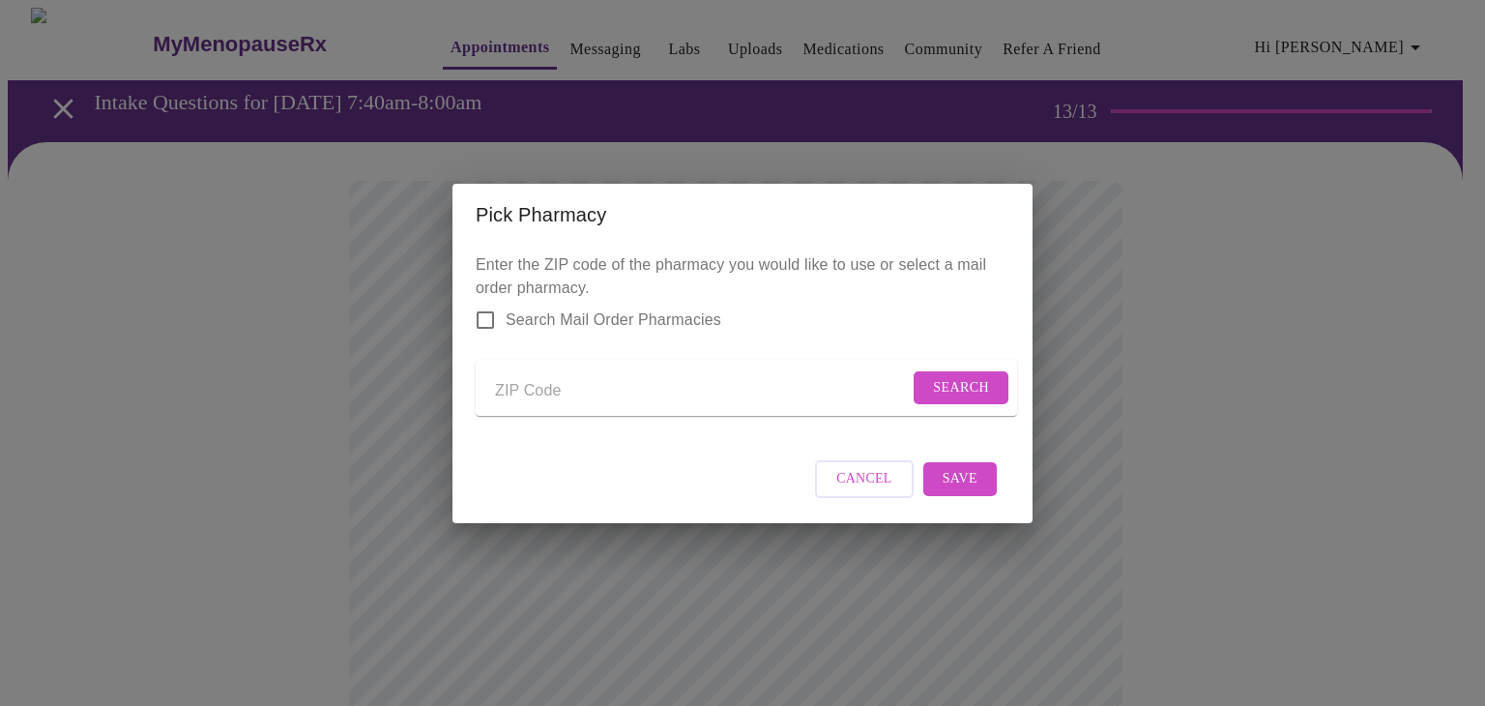
click at [609, 308] on span "Search Mail Order Pharmacies" at bounding box center [614, 319] width 216 height 23
click at [506, 307] on input "Search Mail Order Pharmacies" at bounding box center [485, 320] width 41 height 41
checkbox input "true"
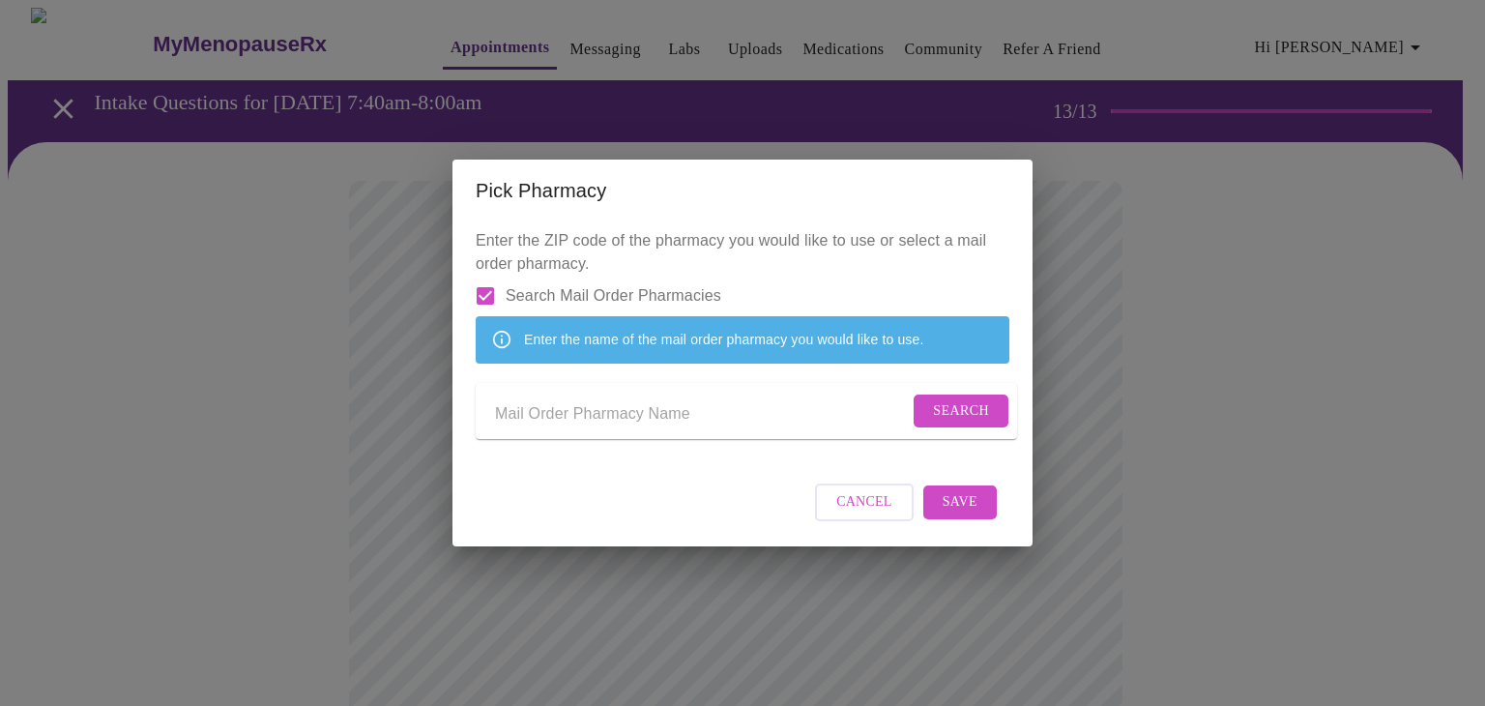
click at [581, 424] on input "Send a message to your care team" at bounding box center [702, 414] width 414 height 31
type input "aurora"
click at [945, 415] on span "Search" at bounding box center [961, 411] width 56 height 24
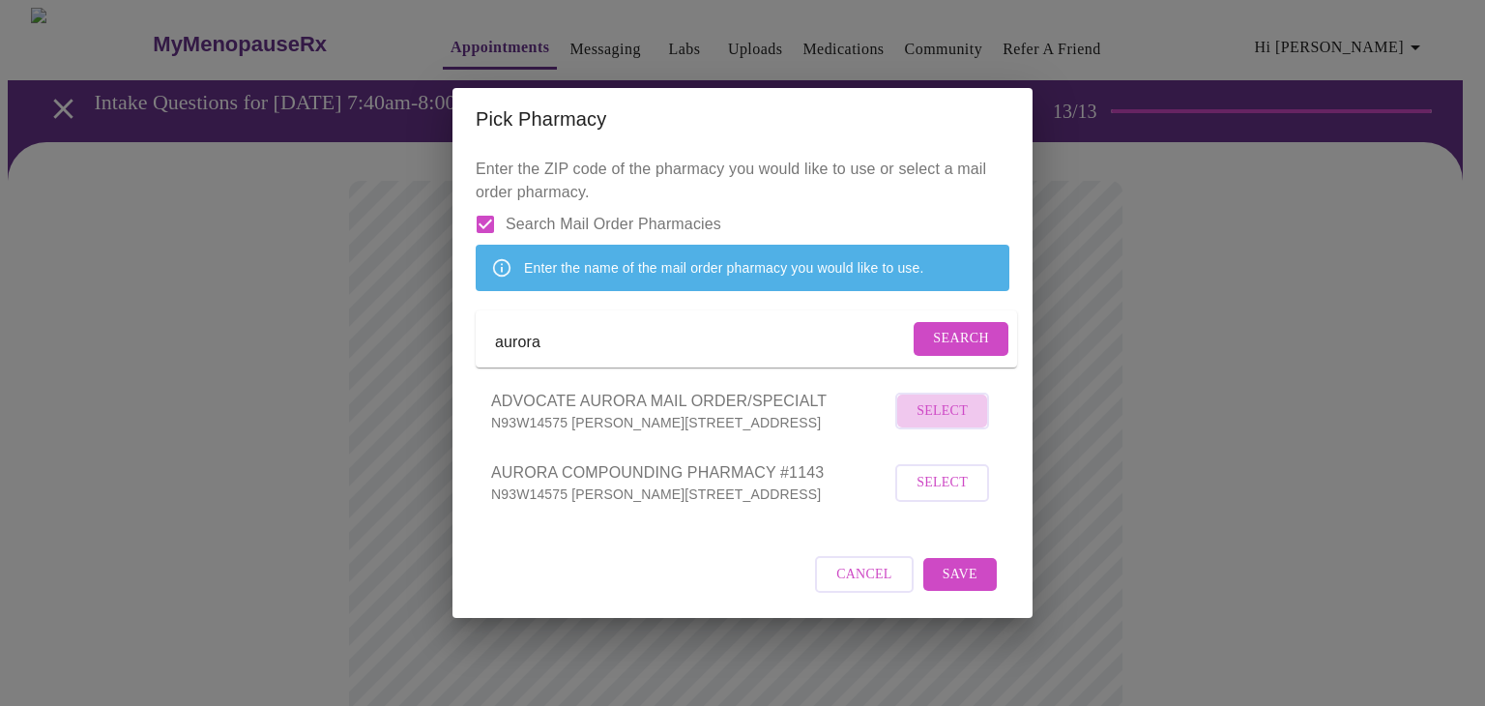
click at [940, 423] on span "Select" at bounding box center [941, 411] width 51 height 24
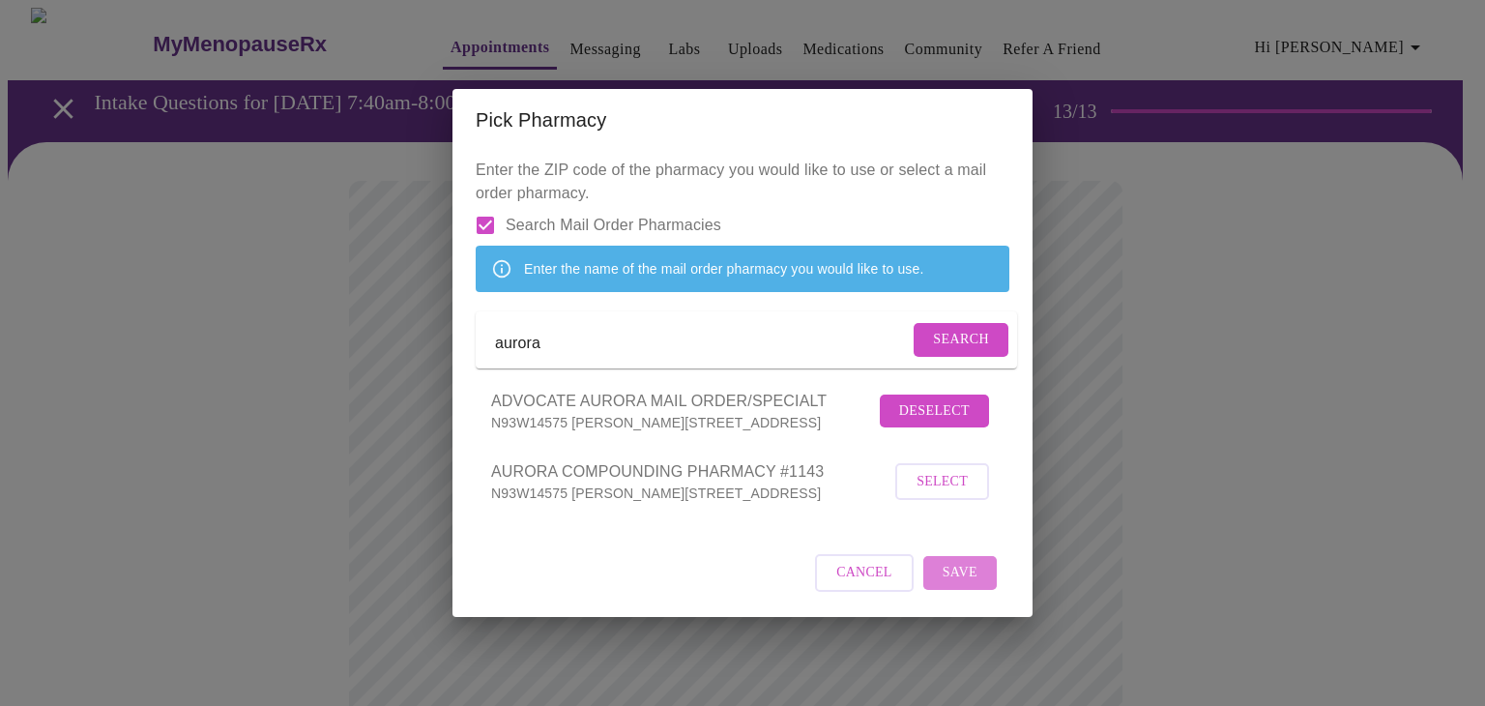
click at [954, 585] on span "Save" at bounding box center [960, 573] width 35 height 24
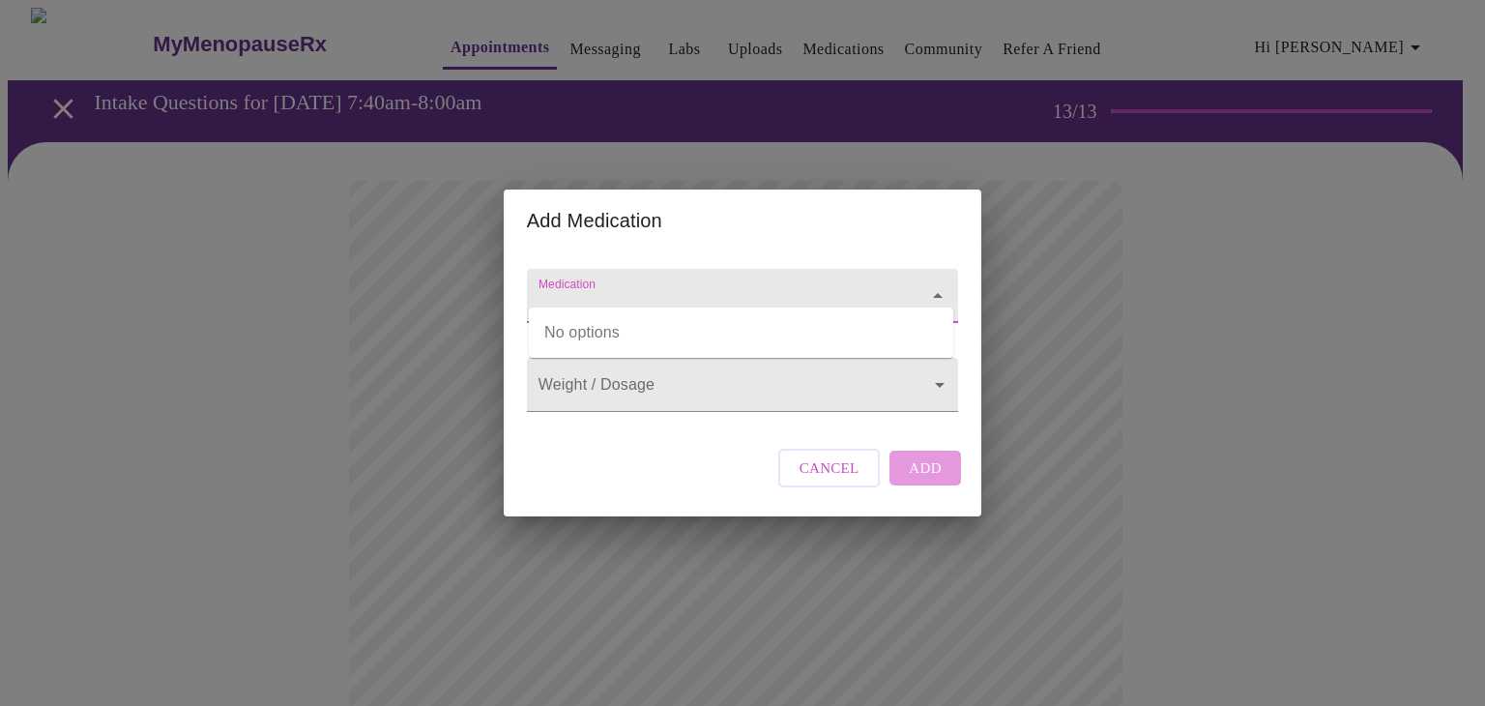
click at [761, 287] on input "Medication" at bounding box center [715, 305] width 361 height 36
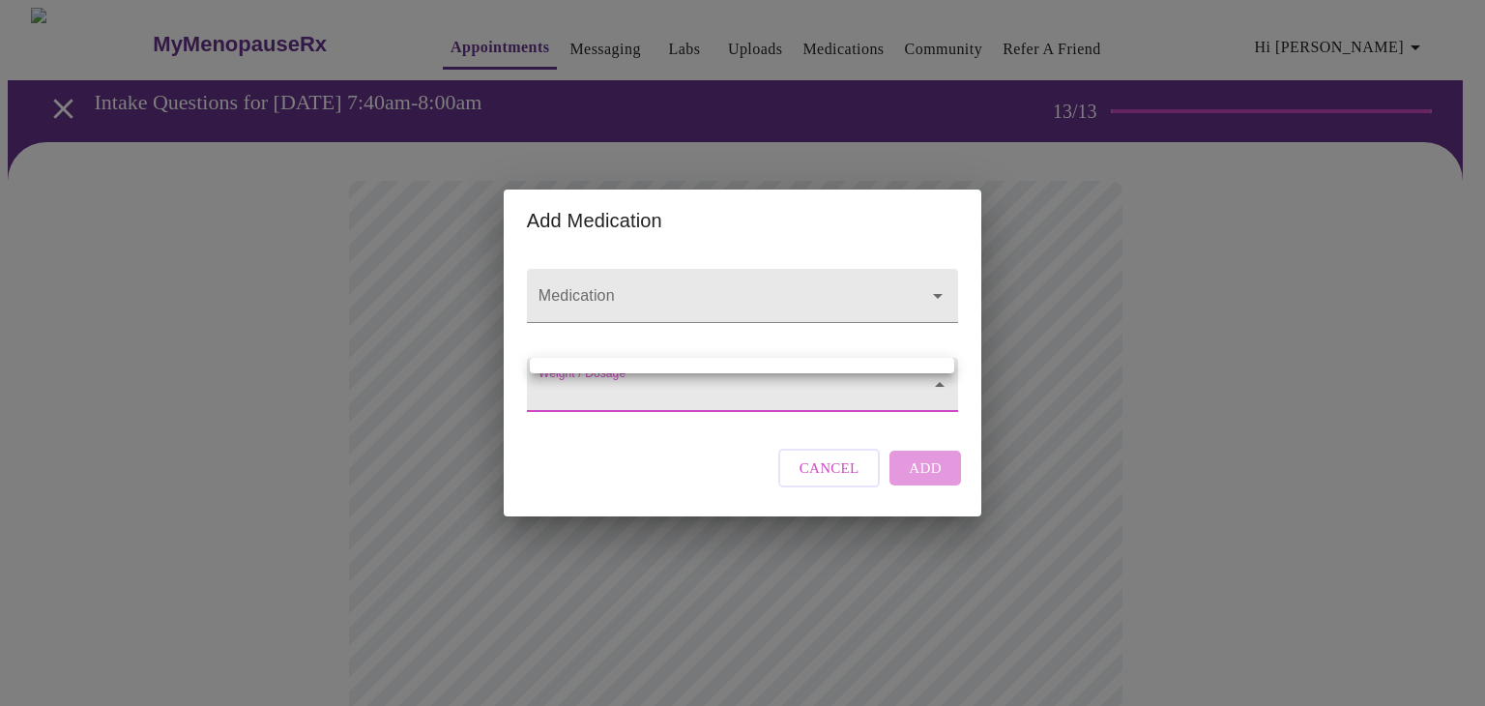
click at [829, 485] on div at bounding box center [742, 353] width 1485 height 706
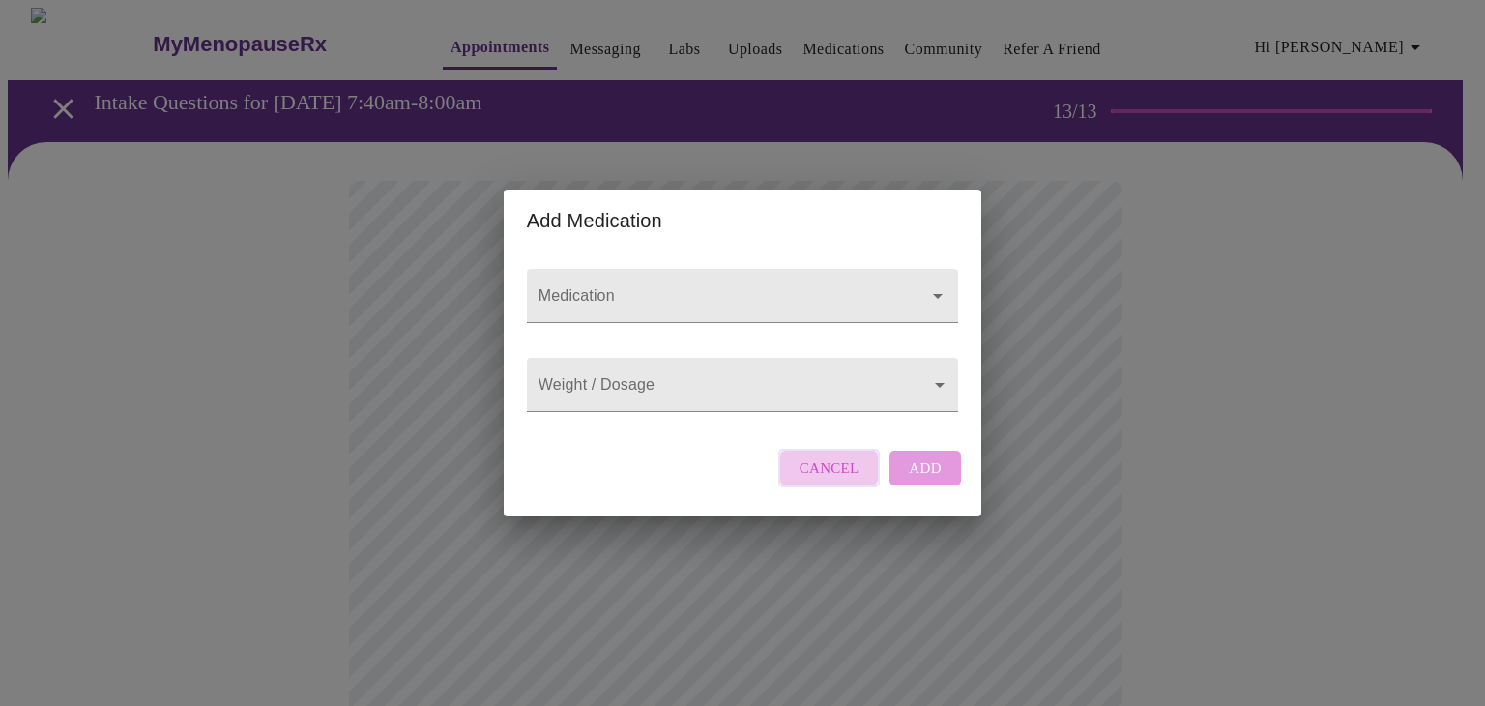
click at [829, 480] on span "Cancel" at bounding box center [829, 467] width 60 height 25
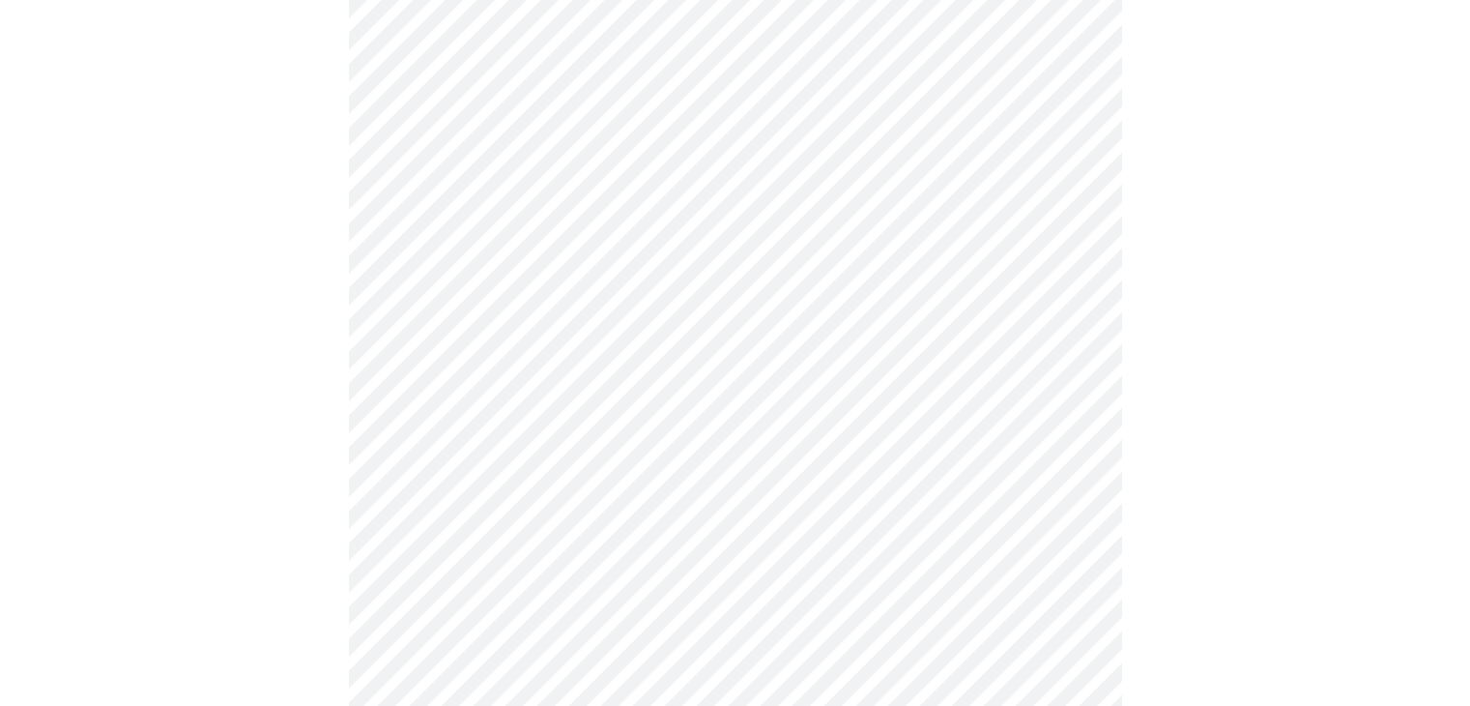
scroll to position [745, 0]
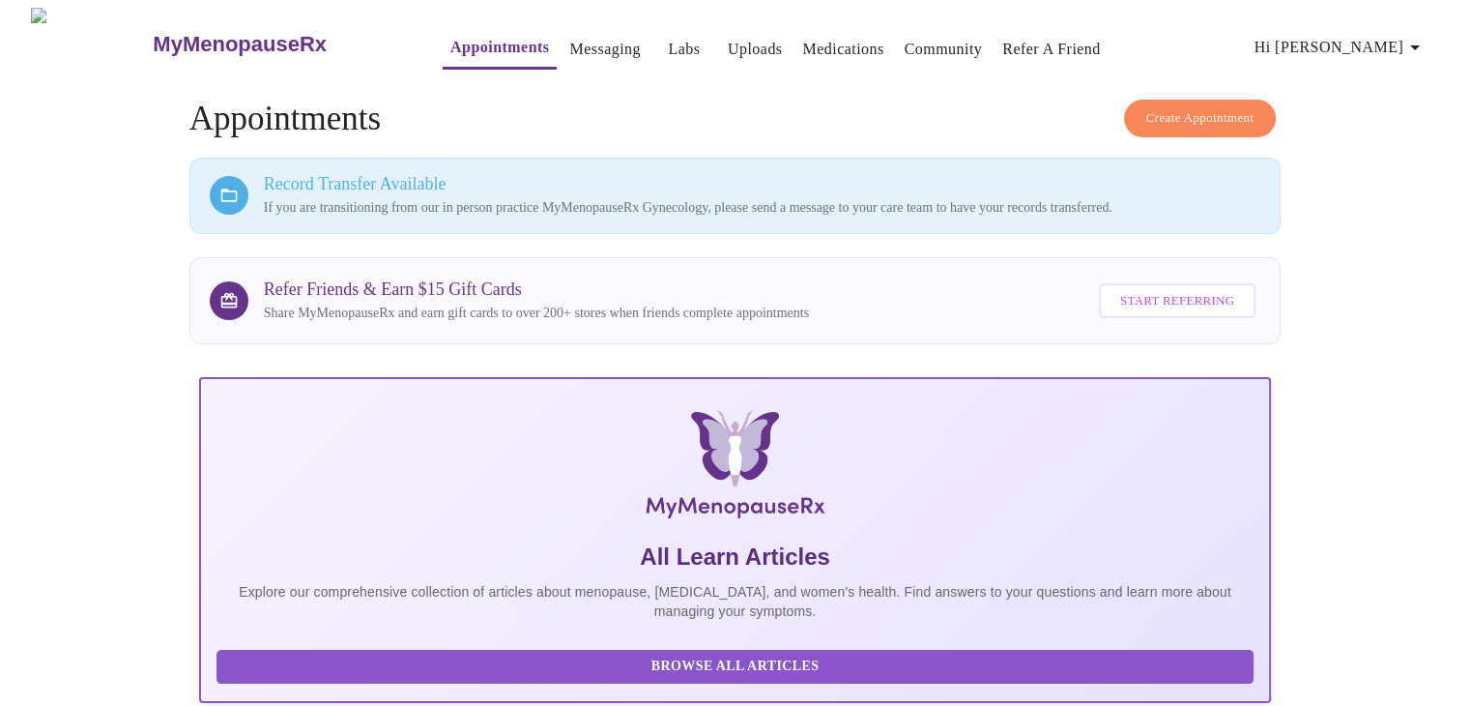
click at [826, 205] on p "If you are transitioning from our in person practice MyMenopauseRx Gynecology, …" at bounding box center [763, 207] width 998 height 19
click at [569, 44] on link "Messaging" at bounding box center [604, 49] width 71 height 27
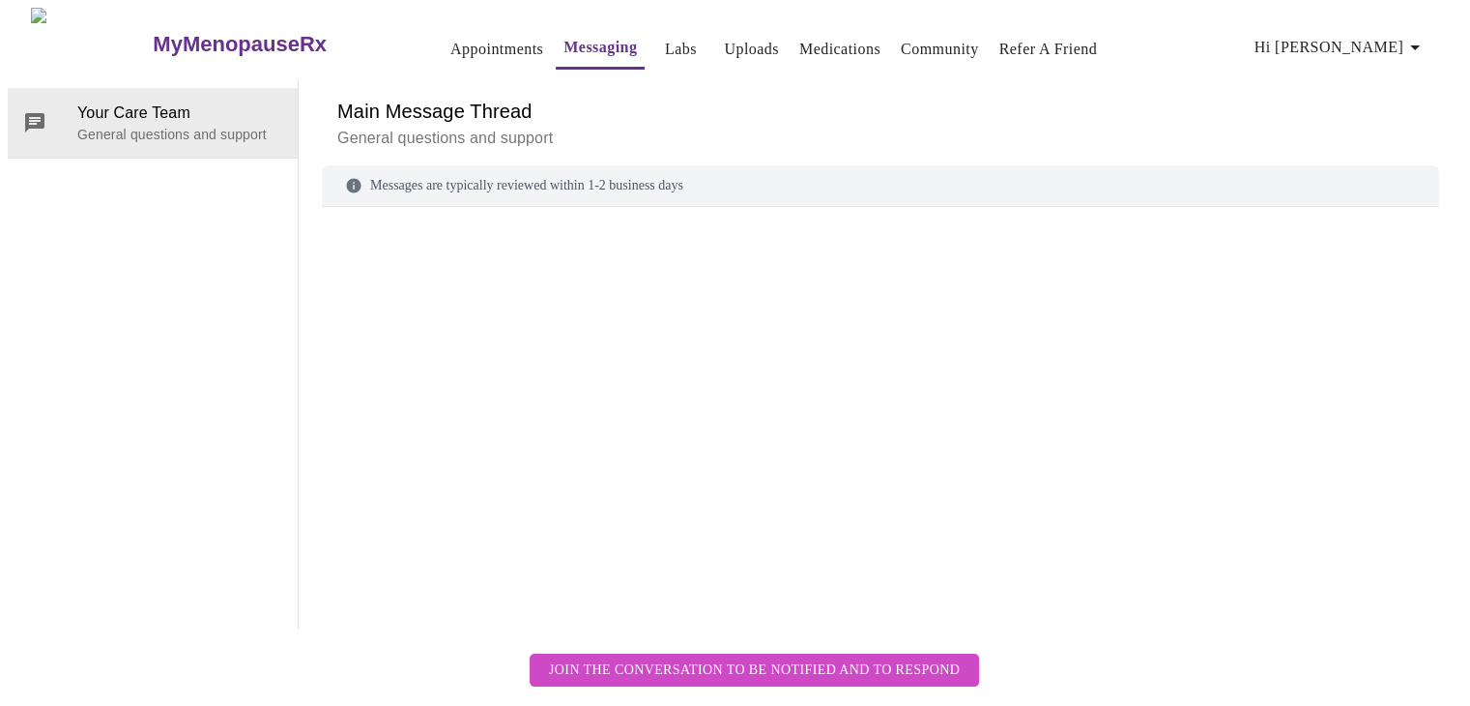
scroll to position [73, 0]
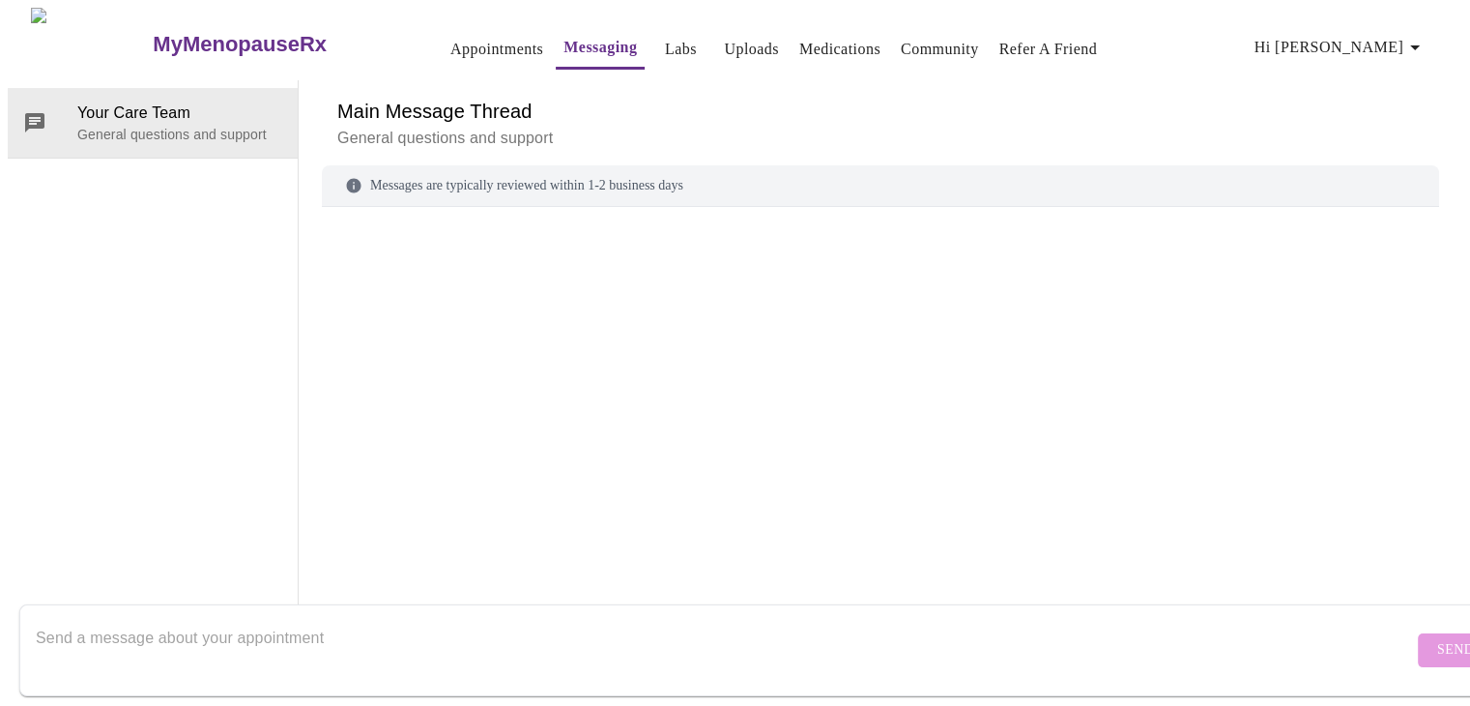
click at [191, 619] on textarea "Send a message about your appointment" at bounding box center [725, 650] width 1378 height 62
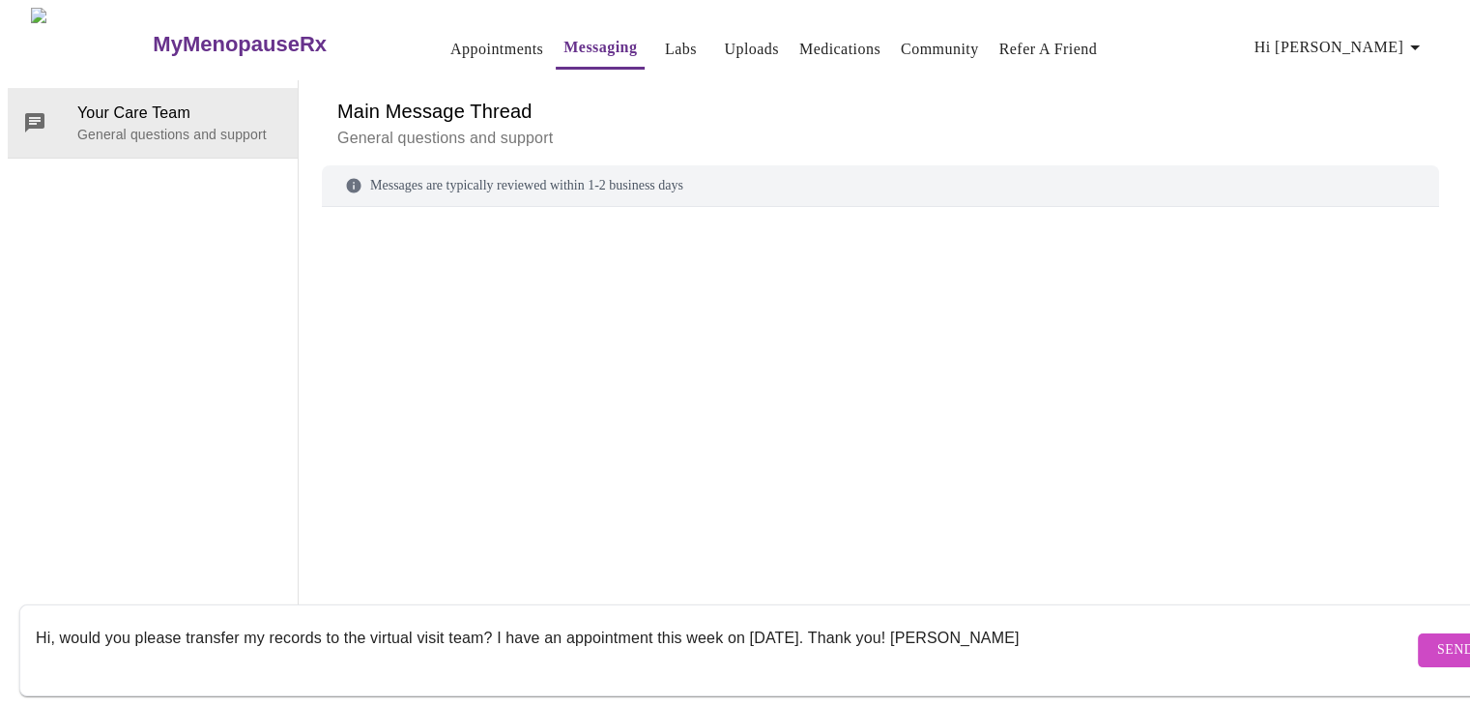
type textarea "Hi, would you please transfer my records to the virtual visit team? I have an a…"
click at [1438, 638] on span "Send" at bounding box center [1456, 650] width 37 height 24
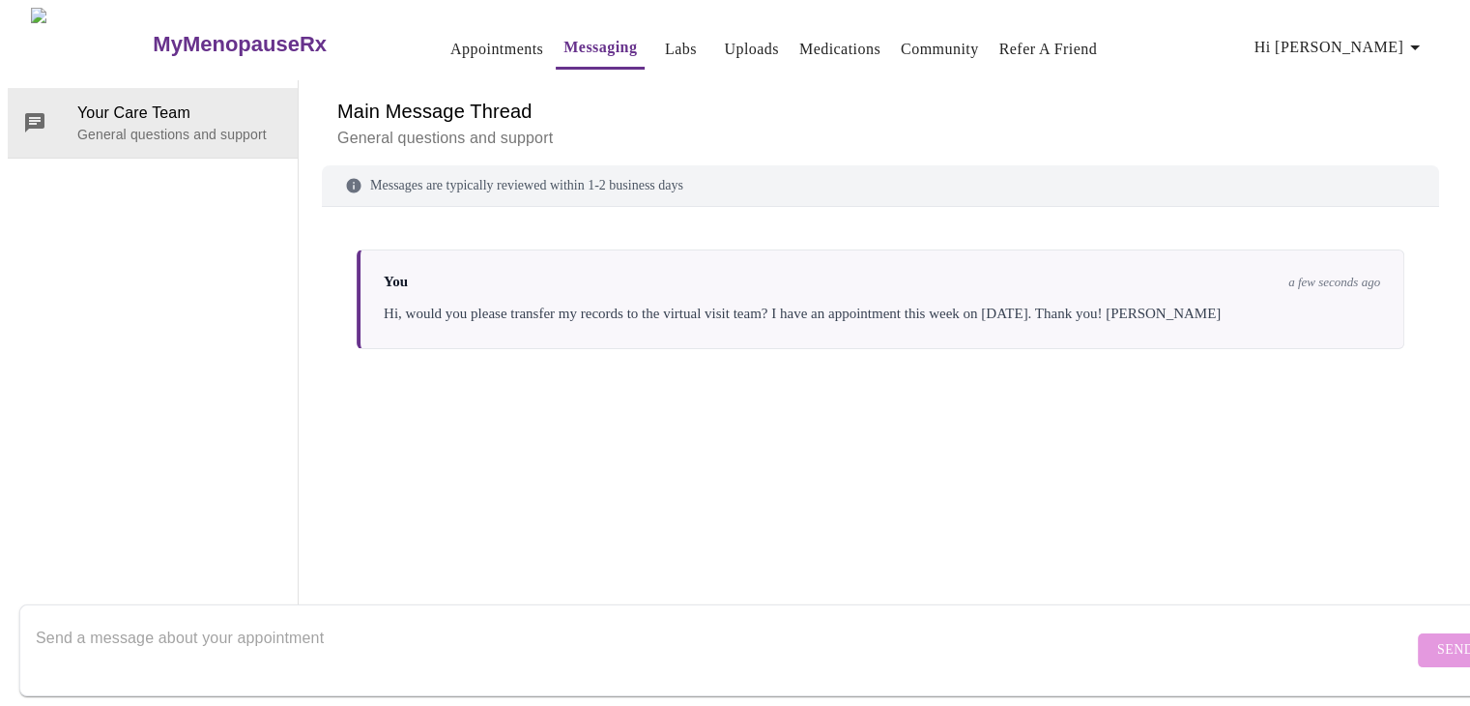
scroll to position [0, 0]
